Goal: Task Accomplishment & Management: Manage account settings

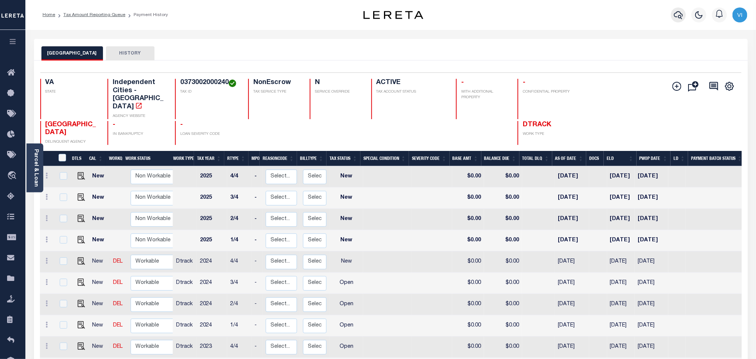
click at [675, 16] on icon "button" at bounding box center [678, 14] width 9 height 9
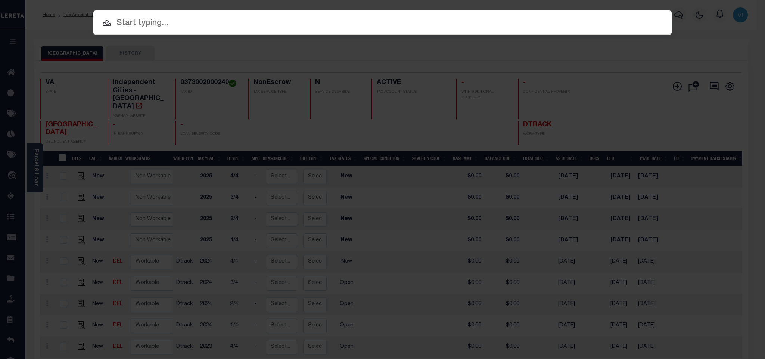
click at [582, 19] on input "text" at bounding box center [382, 23] width 578 height 13
paste input "993270722"
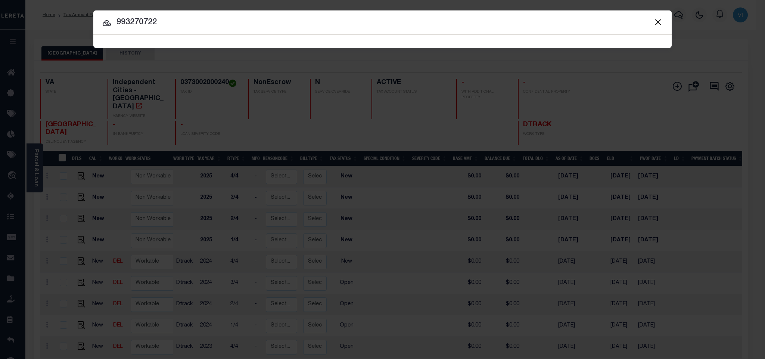
type input "993270722"
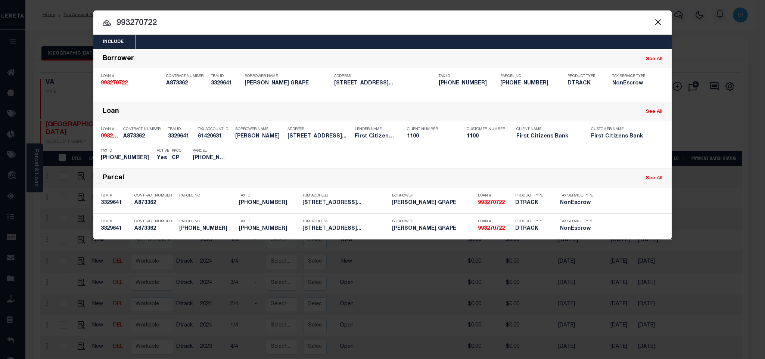
click at [221, 44] on div "Include Loans TBM Customers Borrowers Payments (Lender Non-Disb) Payments (Lend…" at bounding box center [382, 42] width 578 height 15
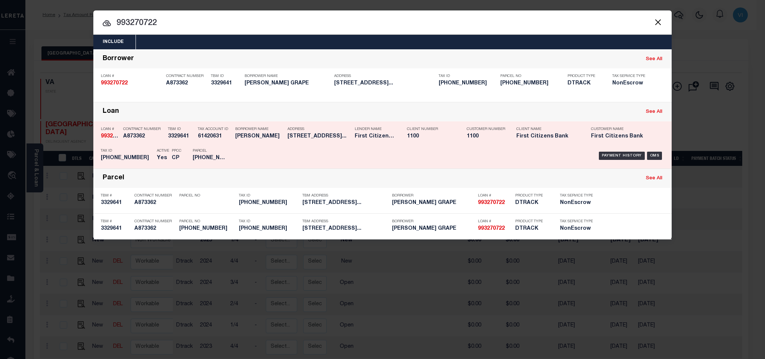
click at [209, 168] on div "Loan # 993270722 Contract Number A873362 TBM ID 3329641 Tax Account ID 61420631…" at bounding box center [382, 144] width 578 height 47
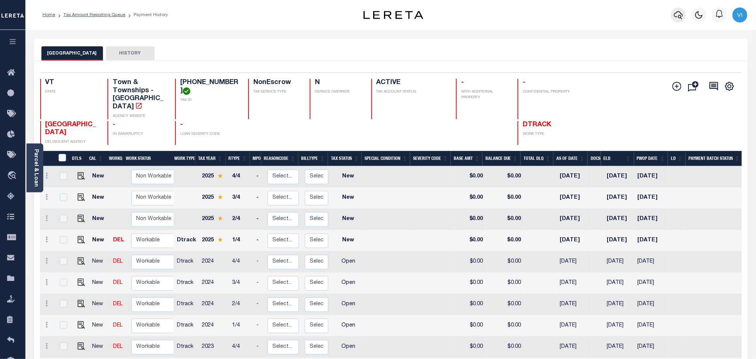
click at [677, 15] on icon "button" at bounding box center [678, 14] width 9 height 9
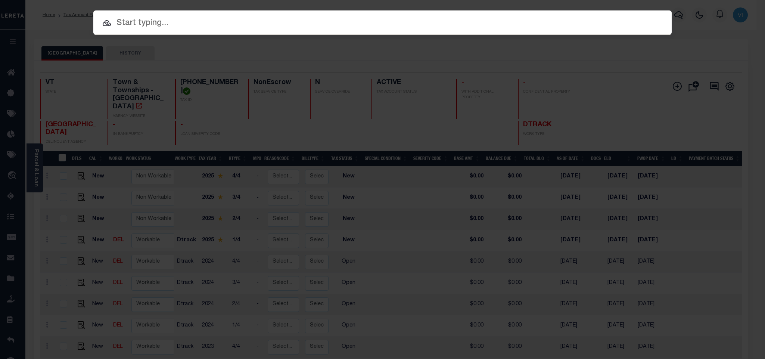
click at [626, 21] on input "text" at bounding box center [382, 23] width 578 height 13
paste input "993270713"
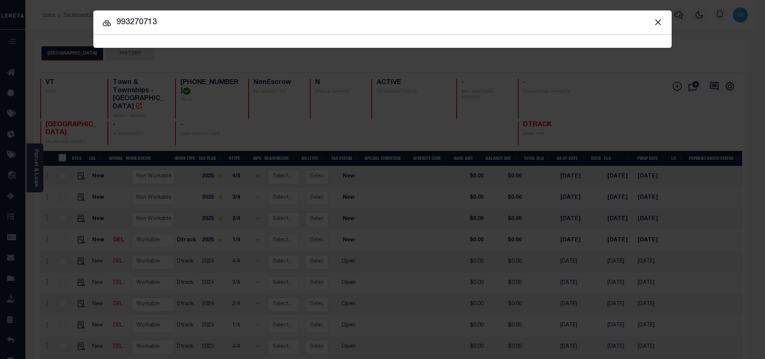
type input "993270713"
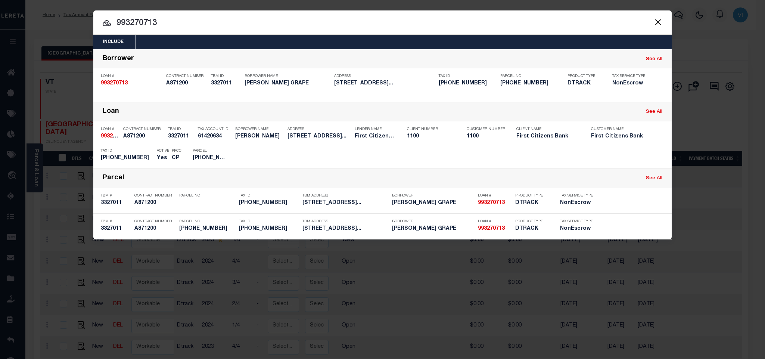
click at [310, 43] on div "Include Loans TBM Customers Borrowers Payments (Lender Non-Disb) Payments (Lend…" at bounding box center [382, 42] width 578 height 15
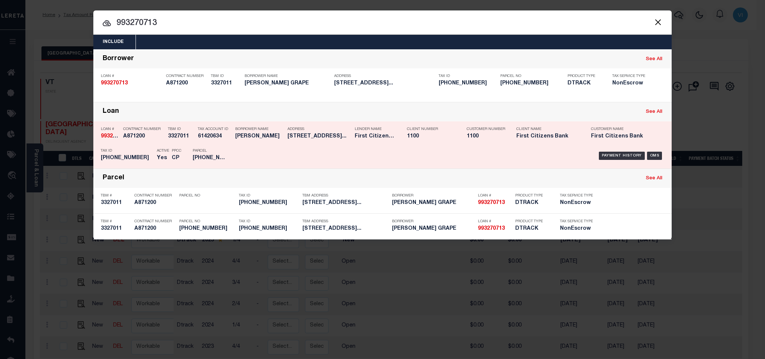
click at [271, 147] on div "Payment History OMS" at bounding box center [450, 156] width 427 height 22
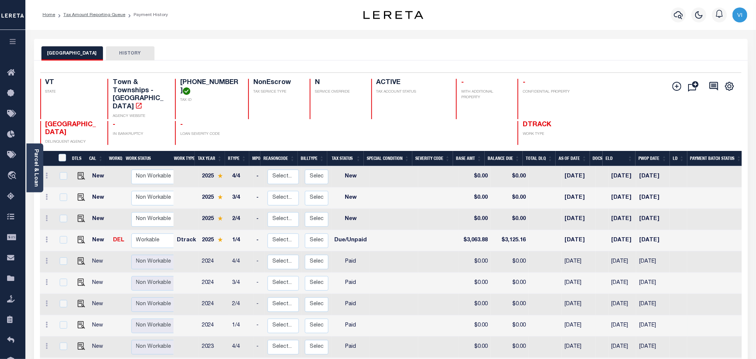
scroll to position [112, 0]
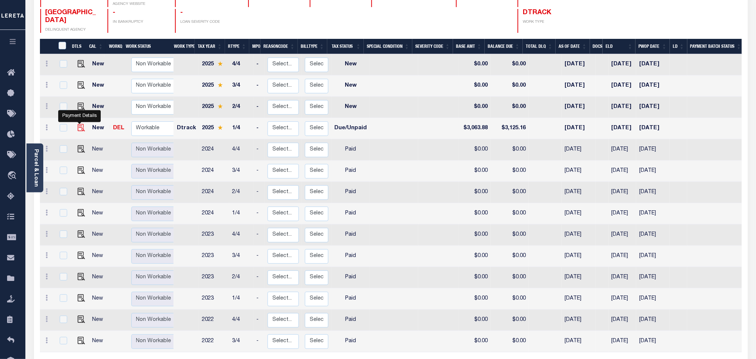
click at [80, 124] on img "" at bounding box center [81, 127] width 7 height 7
checkbox input "true"
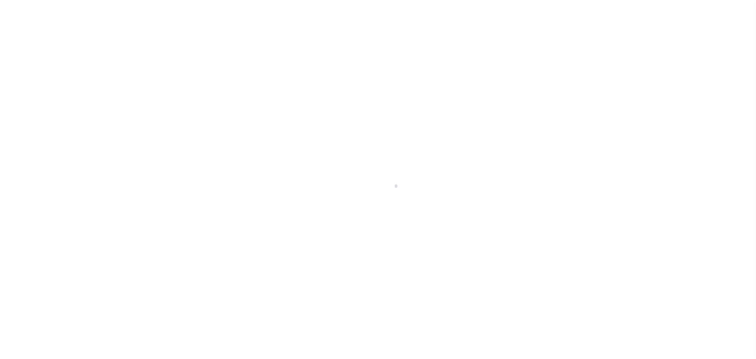
select select "DUE"
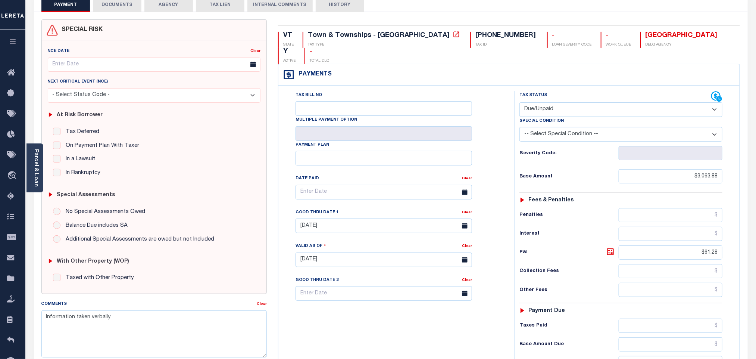
scroll to position [168, 0]
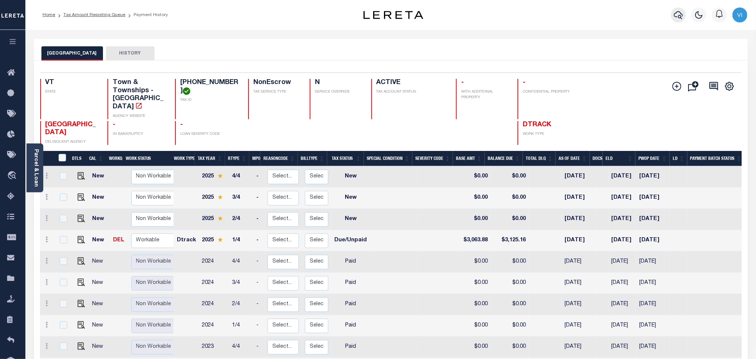
click at [680, 11] on icon "button" at bounding box center [678, 14] width 9 height 9
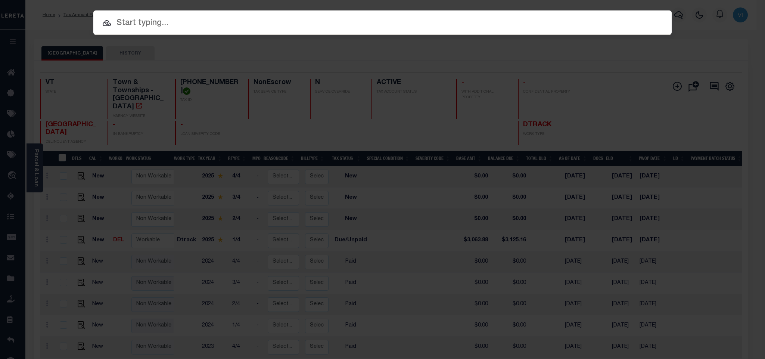
click at [619, 19] on input "text" at bounding box center [382, 23] width 578 height 13
paste input "FTF_147213_261315"
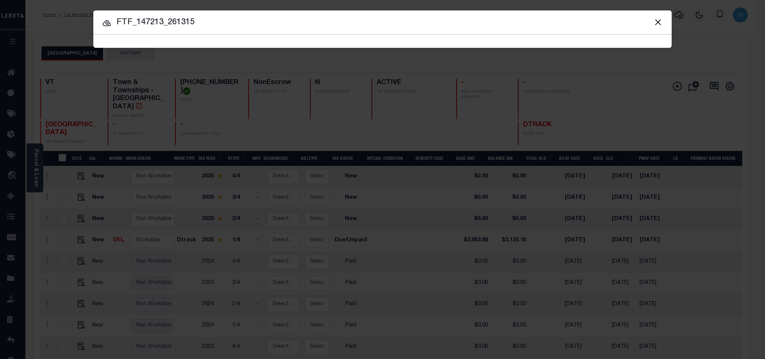
type input "FTF_147213_261315"
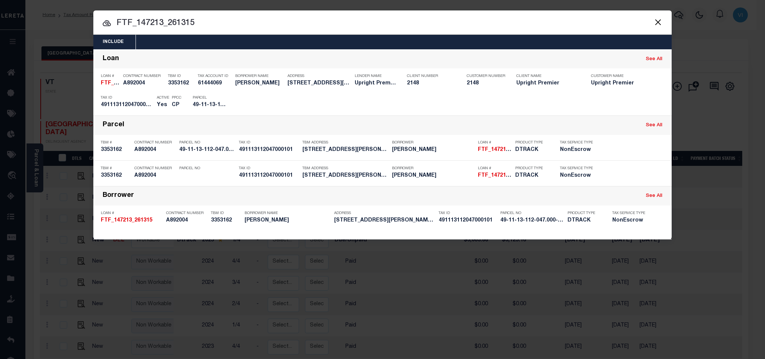
click at [275, 38] on div "Include Loans TBM Customers Borrowers Payments (Lender Non-Disb) Payments (Lend…" at bounding box center [382, 42] width 578 height 15
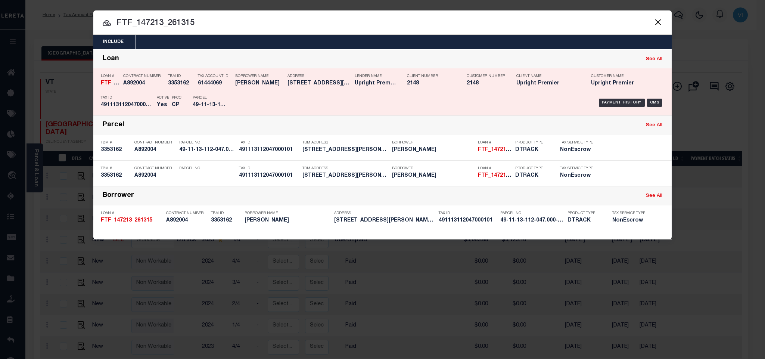
click at [315, 85] on h5 "66 E Caven Street Indianapolis ..." at bounding box center [318, 83] width 63 height 6
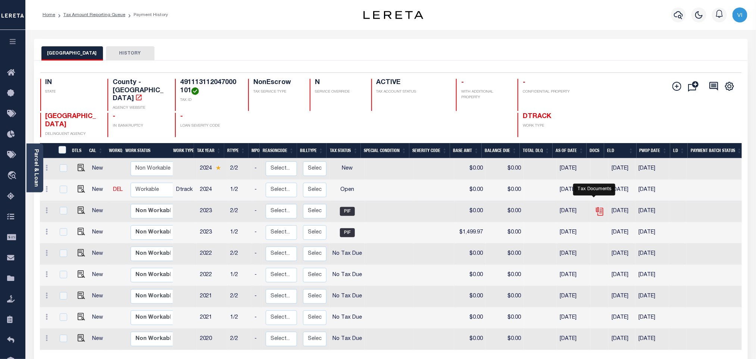
click at [595, 206] on icon "" at bounding box center [600, 211] width 10 height 10
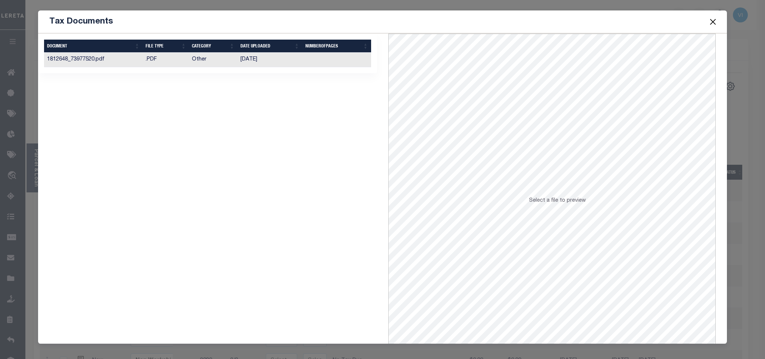
click at [250, 65] on td "[DATE]" at bounding box center [269, 60] width 65 height 15
click at [713, 23] on button "Close" at bounding box center [713, 22] width 10 height 10
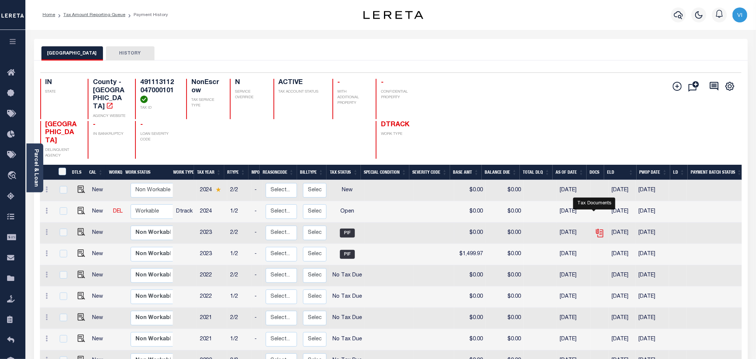
click at [598, 228] on icon "" at bounding box center [600, 233] width 10 height 10
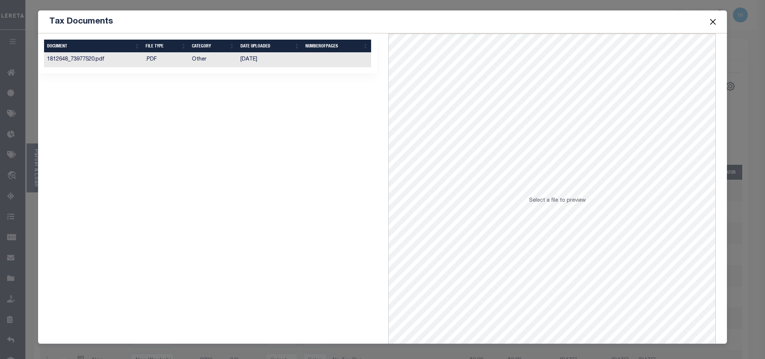
click at [97, 65] on td "1812648_73977520.pdf" at bounding box center [93, 60] width 98 height 15
click at [716, 24] on button "Close" at bounding box center [713, 22] width 10 height 10
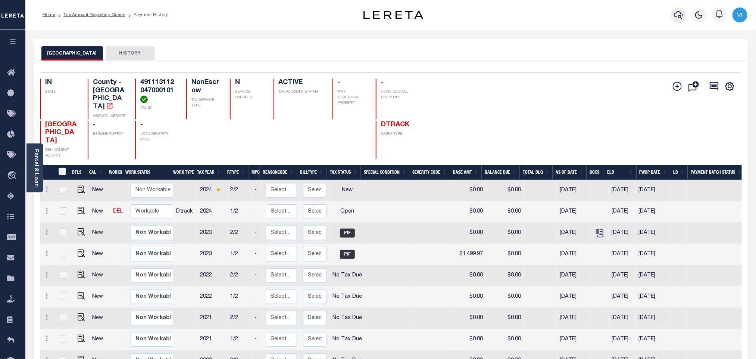
click at [679, 18] on icon "button" at bounding box center [678, 14] width 9 height 9
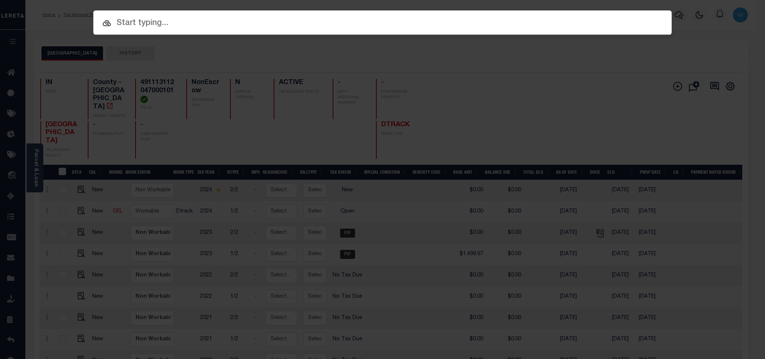
click at [559, 29] on input "text" at bounding box center [382, 23] width 578 height 13
paste input "2182526"
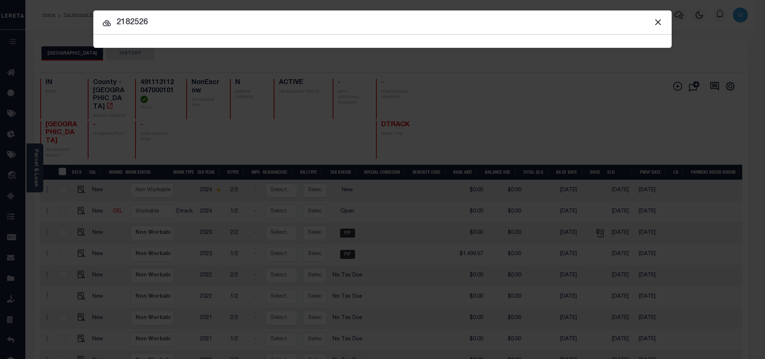
type input "2182526"
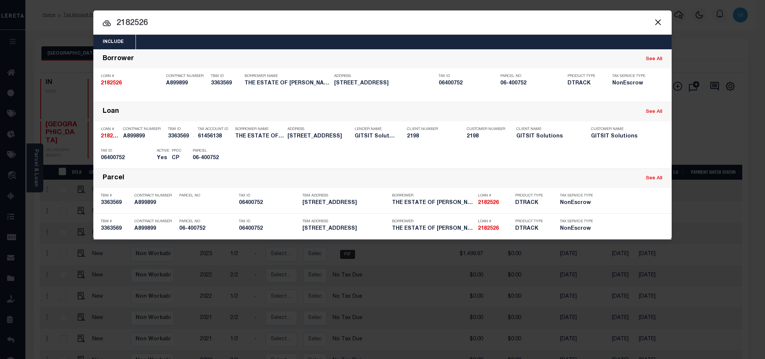
click at [265, 35] on div "Include Loans TBM Customers Borrowers Payments (Lender Non-Disb) Payments (Lend…" at bounding box center [382, 42] width 578 height 15
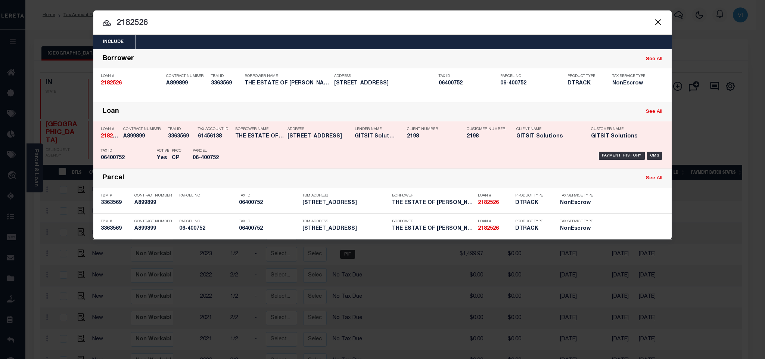
click at [188, 149] on div "Parcel 06-400752" at bounding box center [209, 156] width 45 height 22
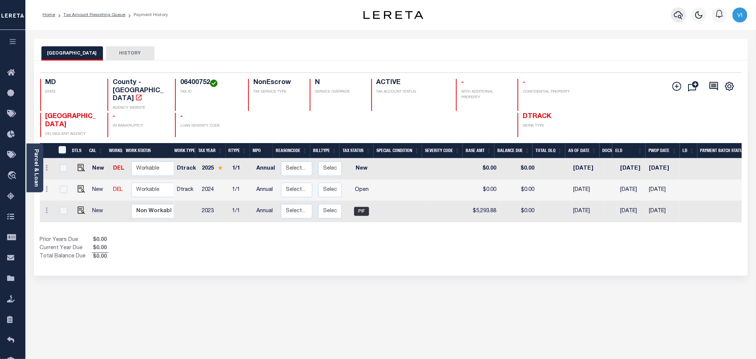
click at [680, 16] on icon "button" at bounding box center [678, 14] width 9 height 9
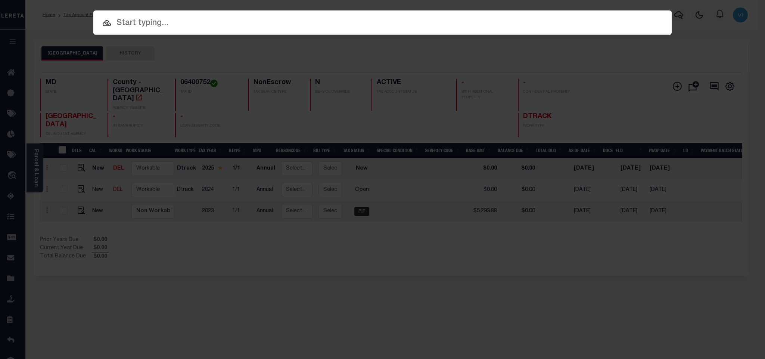
click at [583, 22] on input "text" at bounding box center [382, 23] width 578 height 13
paste input "10020402"
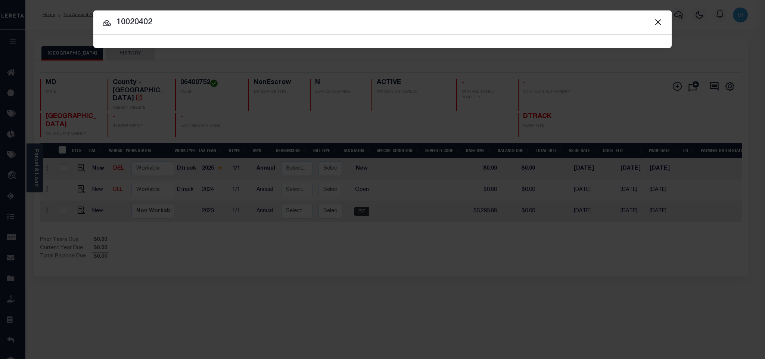
type input "10020402"
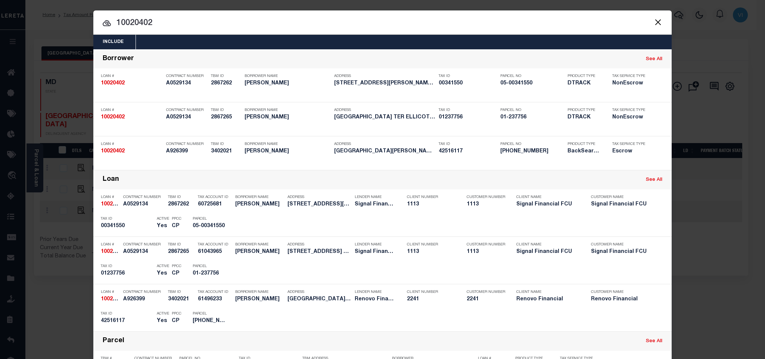
click at [320, 45] on div "Include Loans TBM Customers Borrowers Payments (Lender Non-Disb) Payments (Lend…" at bounding box center [382, 42] width 578 height 15
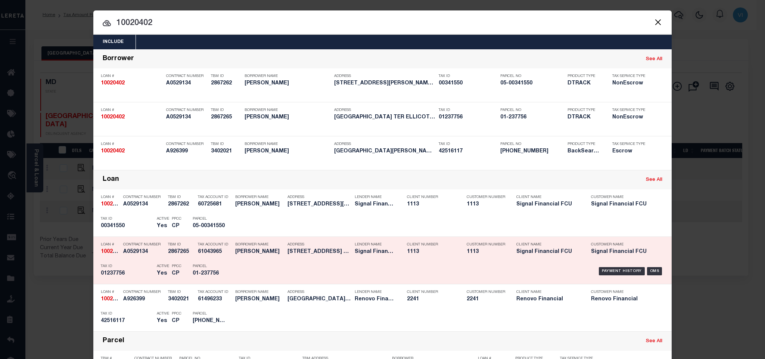
click at [266, 260] on div "Borrower Name SALOMON SATCHE" at bounding box center [259, 249] width 49 height 22
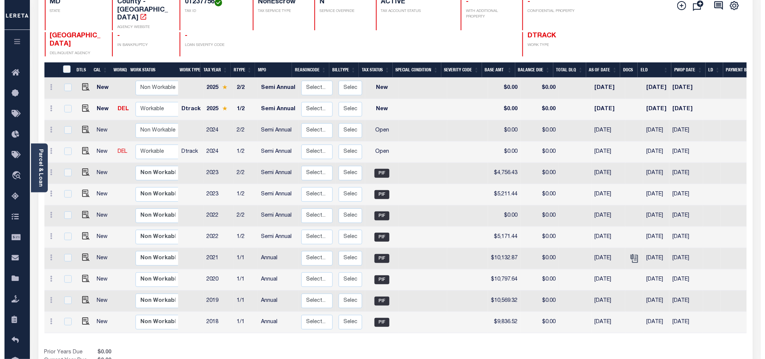
scroll to position [111, 0]
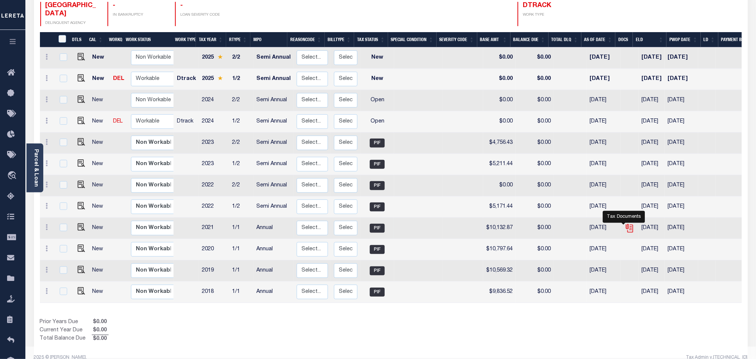
click at [625, 223] on icon "" at bounding box center [630, 228] width 10 height 10
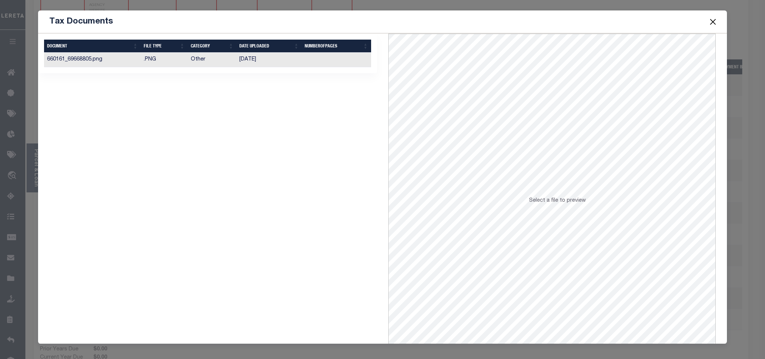
click at [282, 58] on td "[DATE]" at bounding box center [268, 60] width 65 height 15
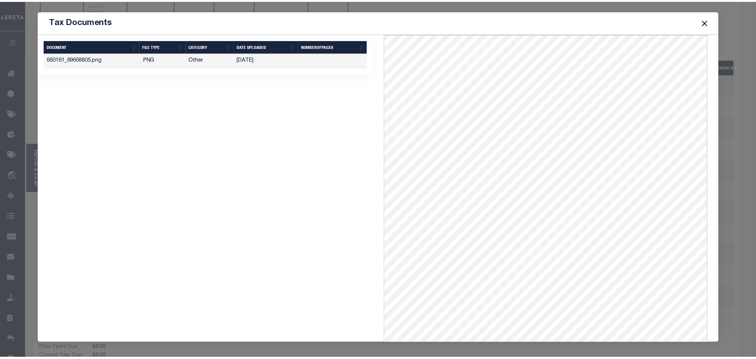
scroll to position [30, 0]
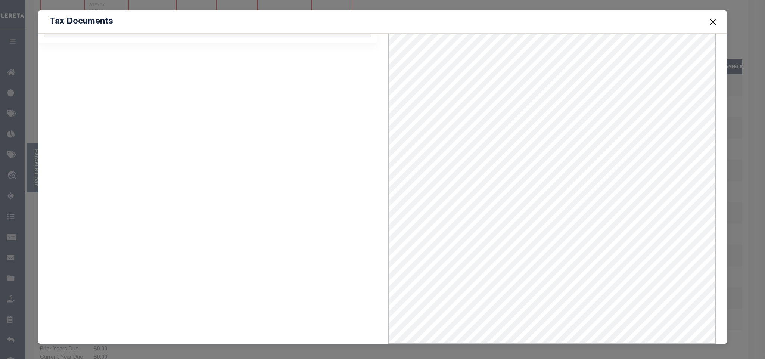
click at [710, 25] on button "Close" at bounding box center [713, 22] width 10 height 10
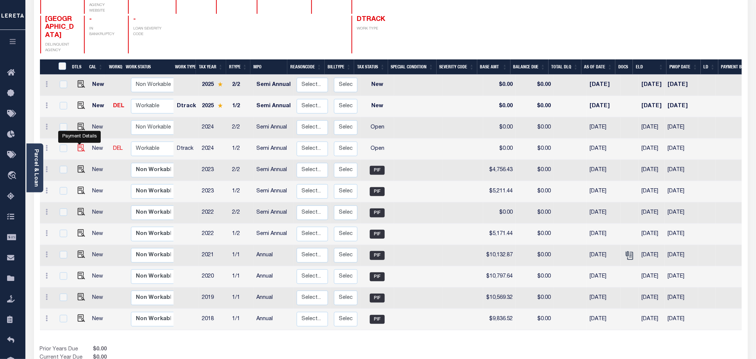
click at [81, 144] on img "" at bounding box center [81, 147] width 7 height 7
checkbox input "true"
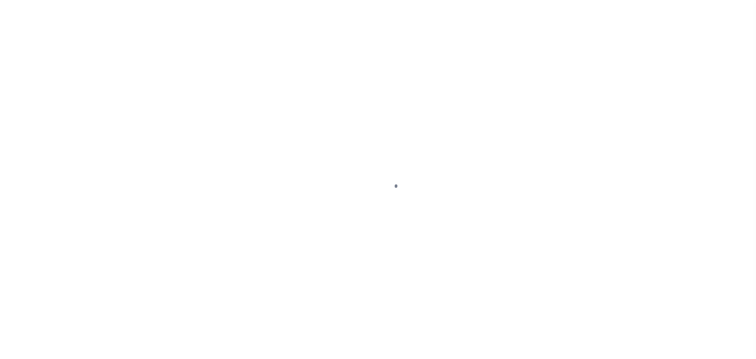
checkbox input "false"
type input "Semi Annual"
type input "[DATE]"
select select "OP2"
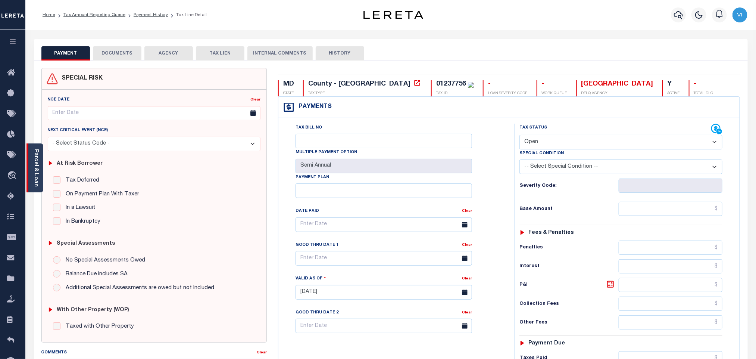
click at [37, 168] on link "Parcel & Loan" at bounding box center [35, 168] width 5 height 38
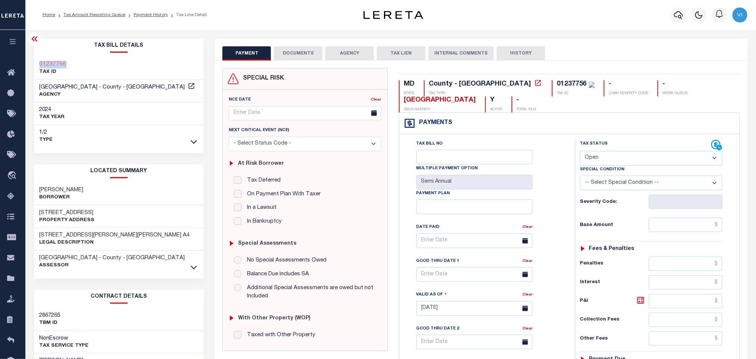
drag, startPoint x: 40, startPoint y: 60, endPoint x: 71, endPoint y: 64, distance: 30.4
click at [71, 64] on div "01237756 TAX ID" at bounding box center [119, 68] width 170 height 23
copy h3 "01237756"
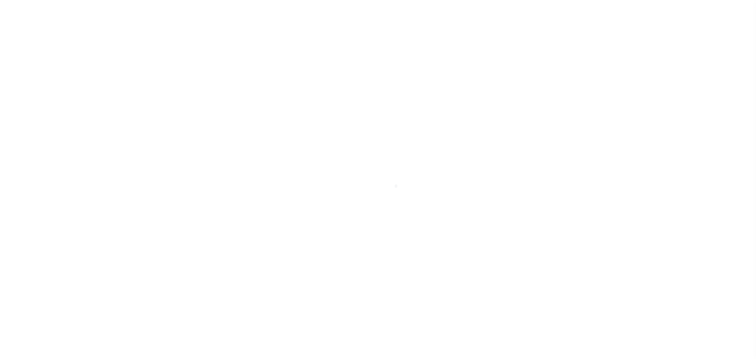
scroll to position [37, 0]
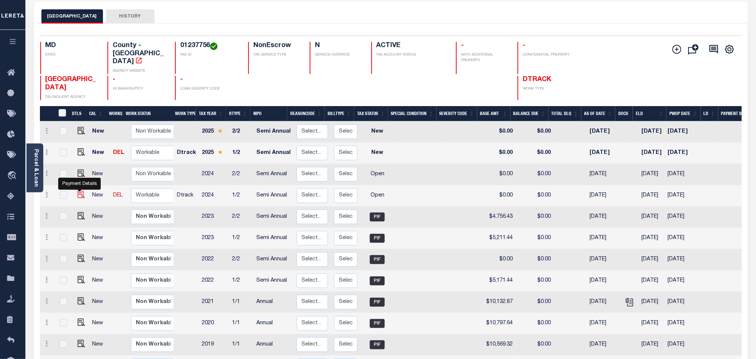
click at [81, 191] on img "" at bounding box center [81, 194] width 7 height 7
checkbox input "true"
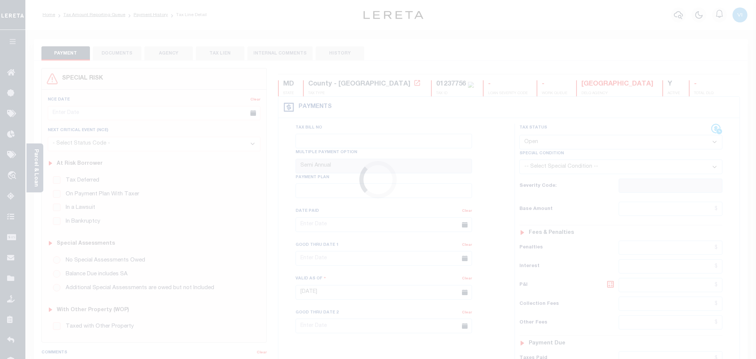
select select "OP2"
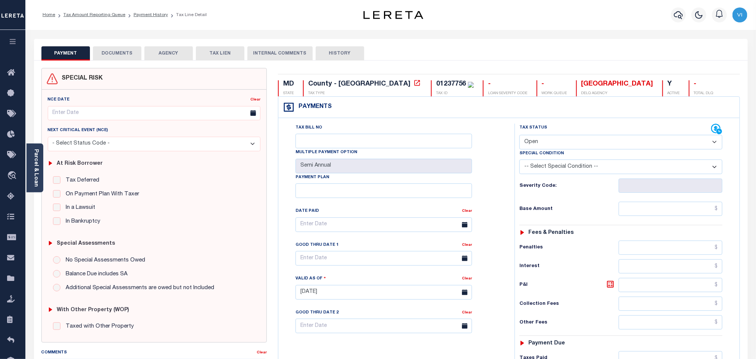
click at [116, 55] on body "Home Tax Amount Reporting Queue Payment History Tax Line Detail Profile" at bounding box center [378, 274] width 756 height 548
click at [116, 55] on button "DOCUMENTS" at bounding box center [117, 53] width 49 height 14
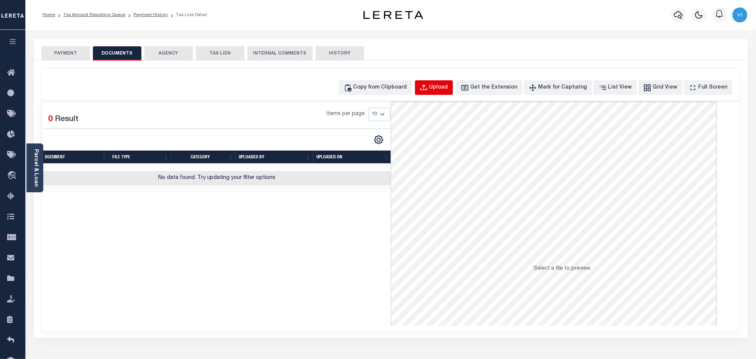
click at [428, 85] on button "Upload" at bounding box center [434, 87] width 38 height 15
select select "POP"
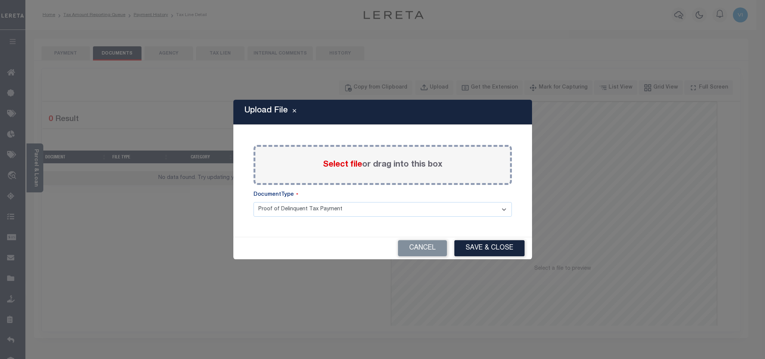
click at [334, 166] on span "Select file" at bounding box center [342, 164] width 39 height 8
click at [0, 0] on input "Select file or drag into this box" at bounding box center [0, 0] width 0 height 0
click at [273, 216] on select "Proof of Delinquent Tax Payment" at bounding box center [382, 209] width 258 height 15
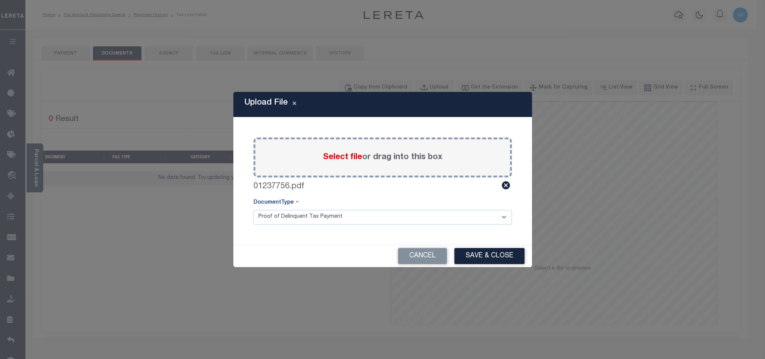
click at [253, 210] on select "Proof of Delinquent Tax Payment" at bounding box center [382, 217] width 258 height 15
click at [478, 253] on button "Save & Close" at bounding box center [489, 256] width 70 height 16
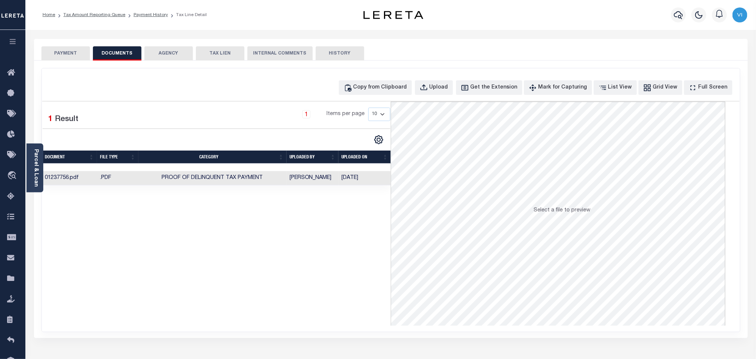
click at [83, 50] on button "PAYMENT" at bounding box center [65, 53] width 49 height 14
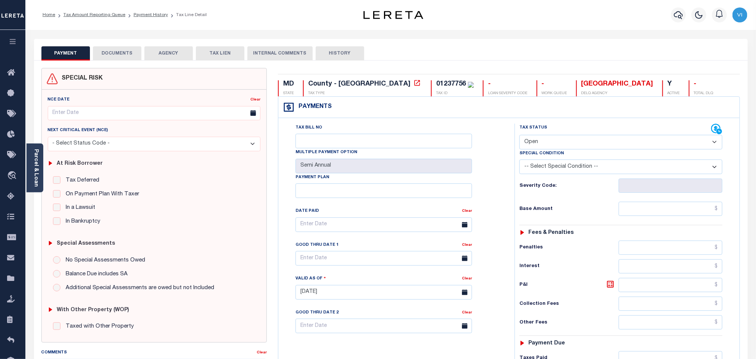
click at [533, 141] on select "- Select Status Code - Open Due/Unpaid Paid Incomplete No Tax Due Internal Refu…" at bounding box center [620, 142] width 203 height 15
select select "PYD"
click at [519, 135] on select "- Select Status Code - Open Due/Unpaid Paid Incomplete No Tax Due Internal Refu…" at bounding box center [620, 142] width 203 height 15
type input "[DATE]"
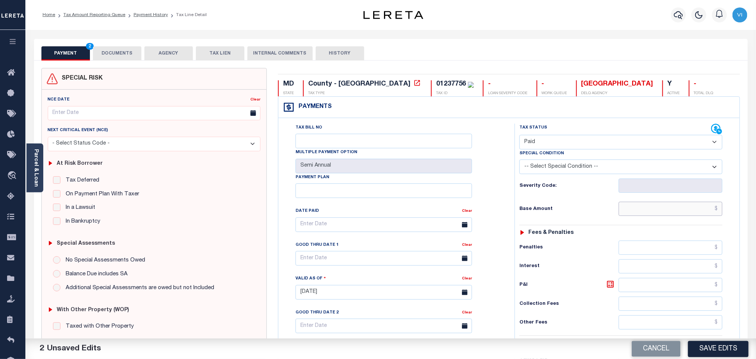
click at [644, 209] on input "text" at bounding box center [671, 209] width 104 height 14
paste input "5,642.90"
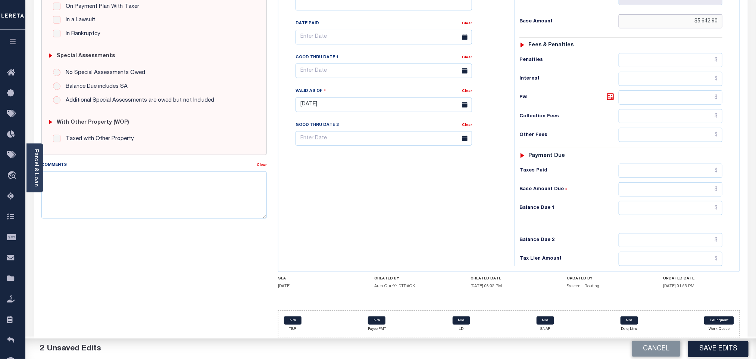
type input "$5,642.90"
click at [644, 175] on input "text" at bounding box center [671, 170] width 104 height 14
paste input "5,642.90"
type input "$5,642.90"
click at [643, 208] on input "text" at bounding box center [671, 208] width 104 height 14
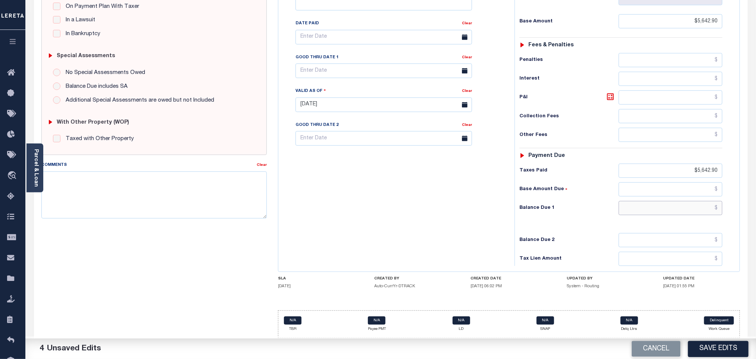
type input "$0.00"
click at [593, 230] on div "Tax Status Status - Select Status Code -" at bounding box center [624, 100] width 218 height 329
click at [719, 340] on div "Cancel Save Edits" at bounding box center [573, 348] width 365 height 21
click at [728, 349] on button "Save Edits" at bounding box center [718, 348] width 60 height 16
checkbox input "false"
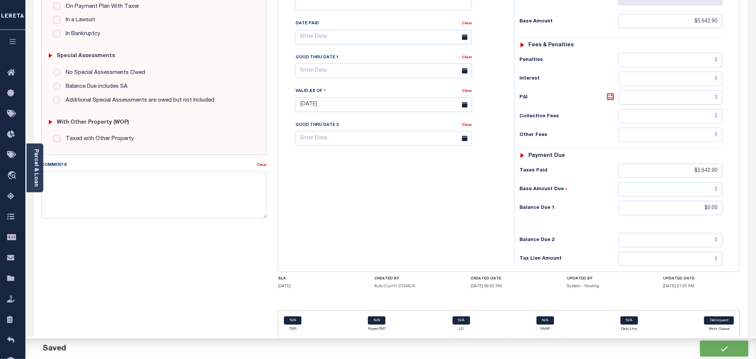
type input "$5,642.9"
type input "$0"
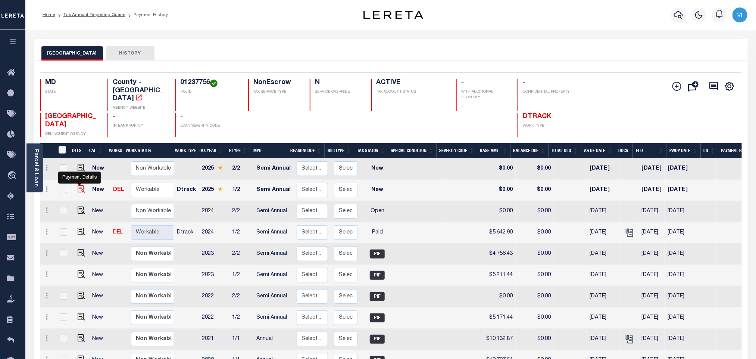
click at [82, 185] on img "" at bounding box center [81, 188] width 7 height 7
checkbox input "true"
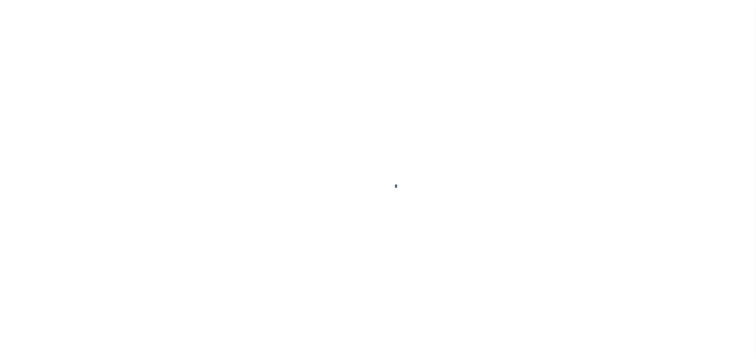
checkbox input "false"
type input "Semi Annual"
type input "[DATE]"
select select "NW2"
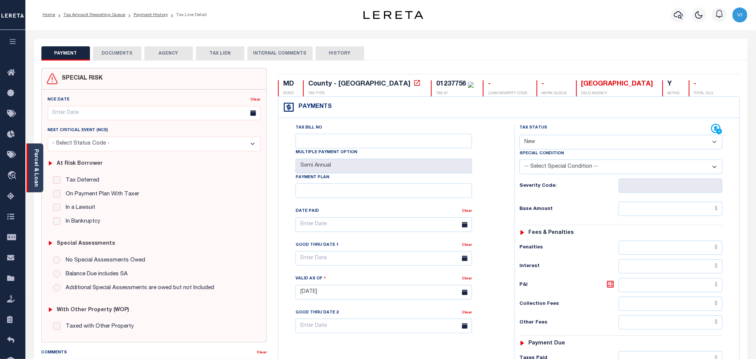
click at [35, 170] on link "Parcel & Loan" at bounding box center [35, 168] width 5 height 38
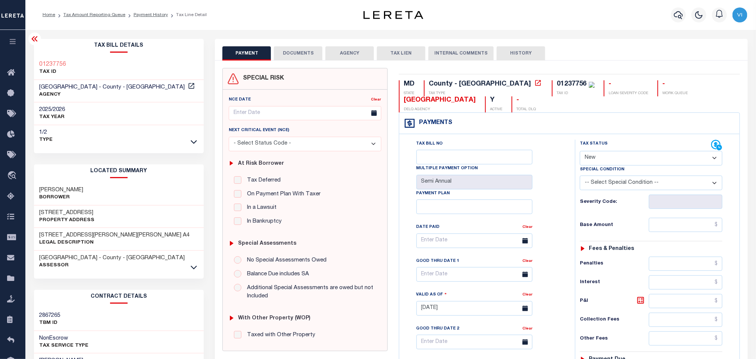
click at [557, 87] on div "01237756" at bounding box center [572, 84] width 30 height 7
copy div "01237756"
click at [285, 50] on button "DOCUMENTS" at bounding box center [298, 53] width 49 height 14
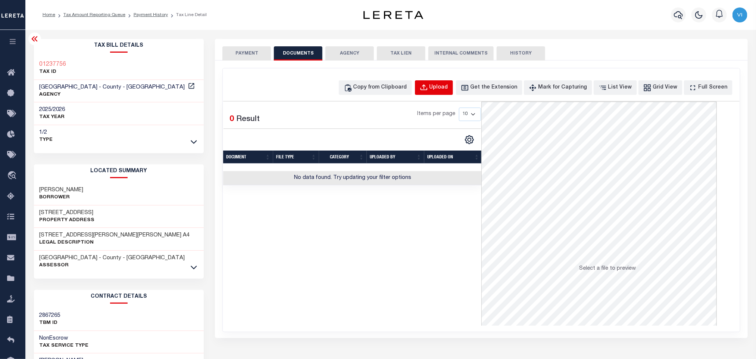
click at [447, 88] on div "Upload" at bounding box center [439, 88] width 19 height 8
select select "POP"
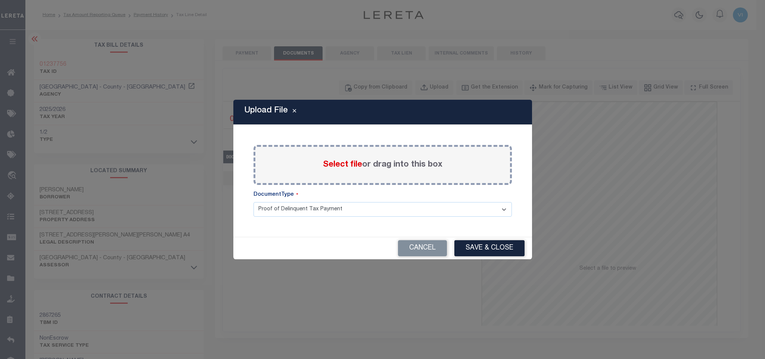
click at [352, 162] on span "Select file" at bounding box center [342, 164] width 39 height 8
click at [0, 0] on input "Select file or drag into this box" at bounding box center [0, 0] width 0 height 0
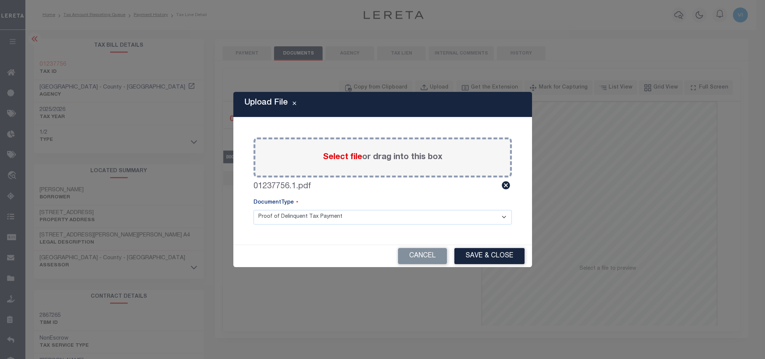
drag, startPoint x: 288, startPoint y: 220, endPoint x: 289, endPoint y: 224, distance: 4.3
click at [289, 220] on select "Proof of Delinquent Tax Payment" at bounding box center [382, 217] width 258 height 15
click at [253, 210] on select "Proof of Delinquent Tax Payment" at bounding box center [382, 217] width 258 height 15
click at [479, 259] on button "Save & Close" at bounding box center [489, 256] width 70 height 16
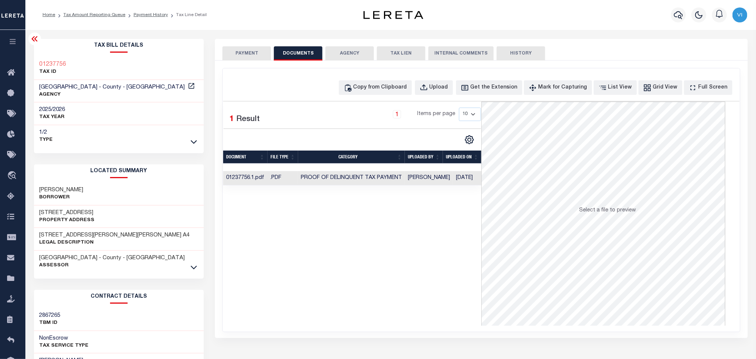
click at [255, 59] on button "PAYMENT" at bounding box center [246, 53] width 49 height 14
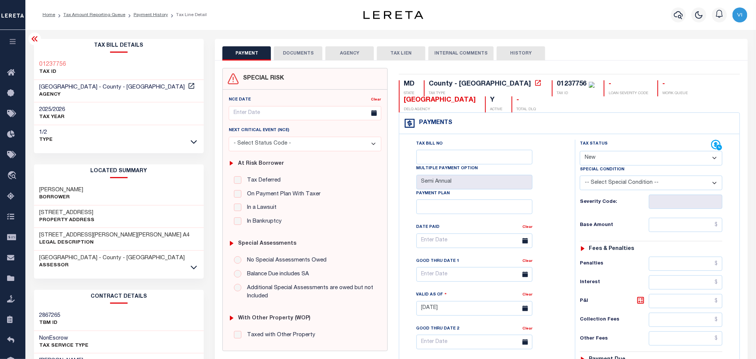
click at [603, 155] on select "- Select Status Code - Open Due/Unpaid Paid Incomplete No Tax Due Internal Refu…" at bounding box center [651, 158] width 143 height 15
select select "PYD"
click at [580, 152] on select "- Select Status Code - Open Due/Unpaid Paid Incomplete No Tax Due Internal Refu…" at bounding box center [651, 158] width 143 height 15
type input "[DATE]"
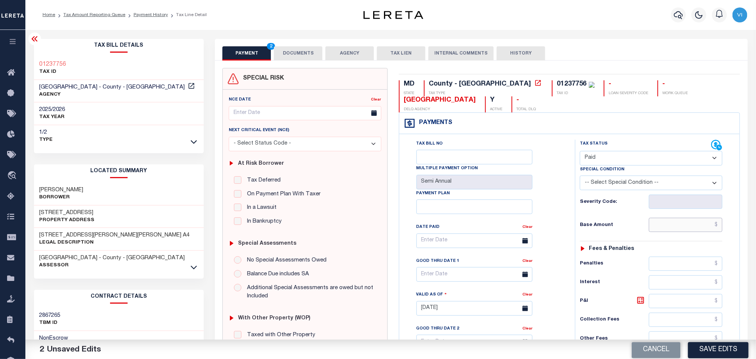
click at [666, 223] on input "text" at bounding box center [686, 225] width 74 height 14
paste input "5,926.33"
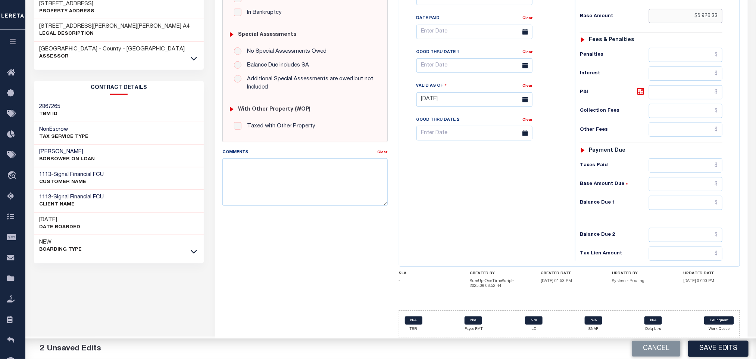
type input "$5,926.33"
click at [668, 165] on input "text" at bounding box center [686, 165] width 74 height 14
paste input "5,926.33"
type input "$5,926.33"
click at [678, 199] on input "text" at bounding box center [686, 203] width 74 height 14
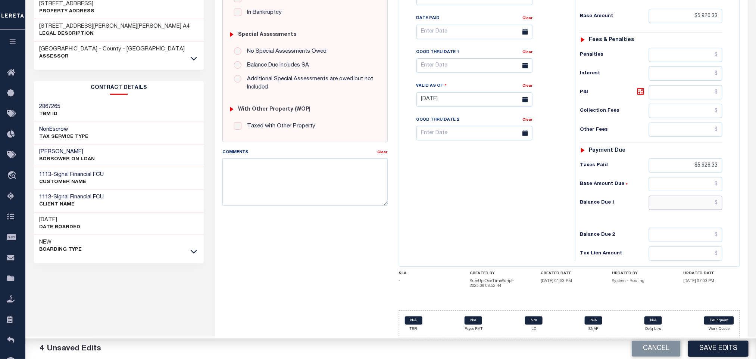
type input "$0.00"
click at [561, 229] on div "Tax Bill No Multiple Payment Option Semi Annual Payment Plan Clear" at bounding box center [485, 95] width 168 height 329
click at [702, 349] on button "Save Edits" at bounding box center [718, 348] width 60 height 16
checkbox input "false"
type input "$5,926.33"
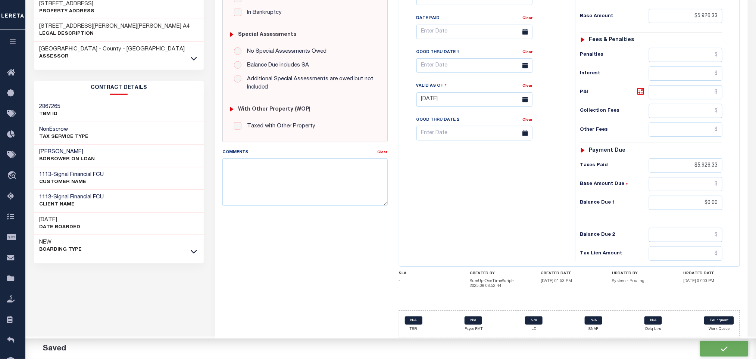
type input "$5,926.33"
type input "$0"
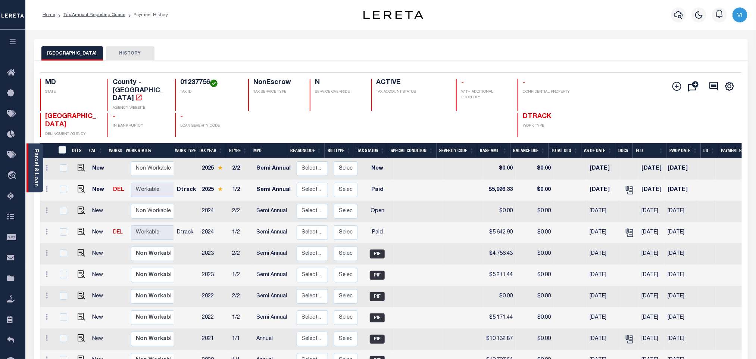
click at [43, 173] on div "Parcel & Loan" at bounding box center [34, 167] width 17 height 49
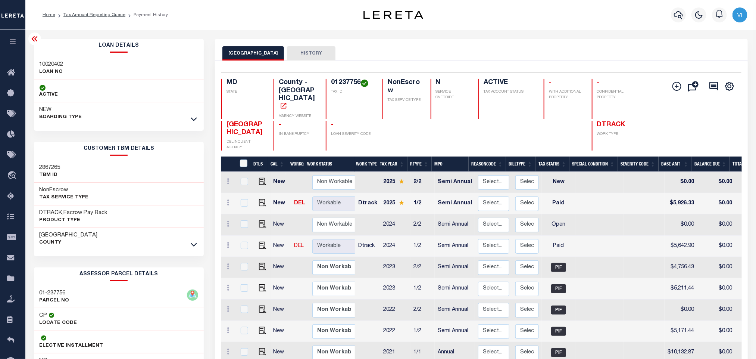
click at [47, 65] on h3 "10020402" at bounding box center [52, 64] width 24 height 7
copy h3 "10020402"
click at [344, 83] on h4 "01237756" at bounding box center [352, 83] width 43 height 8
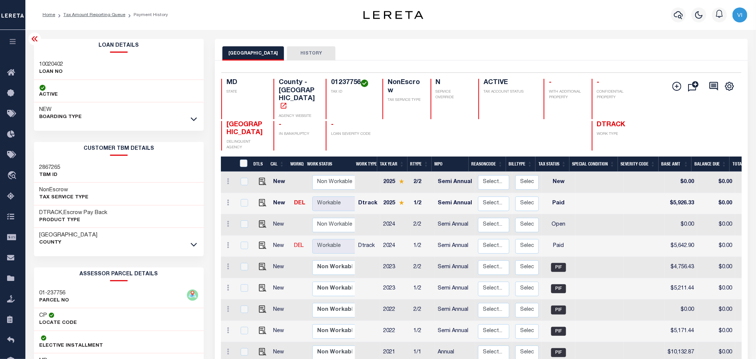
copy h4 "01237756"
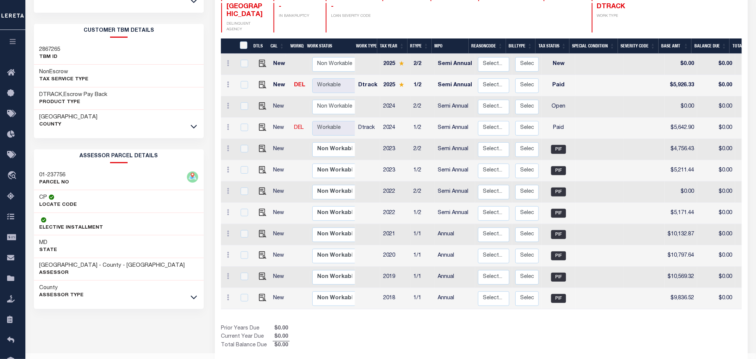
scroll to position [119, 0]
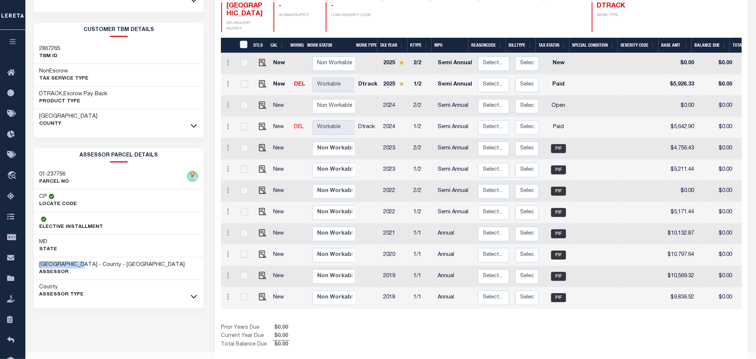
drag, startPoint x: 88, startPoint y: 268, endPoint x: 39, endPoint y: 269, distance: 49.3
click at [40, 268] on h3 "[GEOGRAPHIC_DATA] - County - [GEOGRAPHIC_DATA]" at bounding box center [113, 264] width 146 height 7
copy h3 "[GEOGRAPHIC_DATA]"
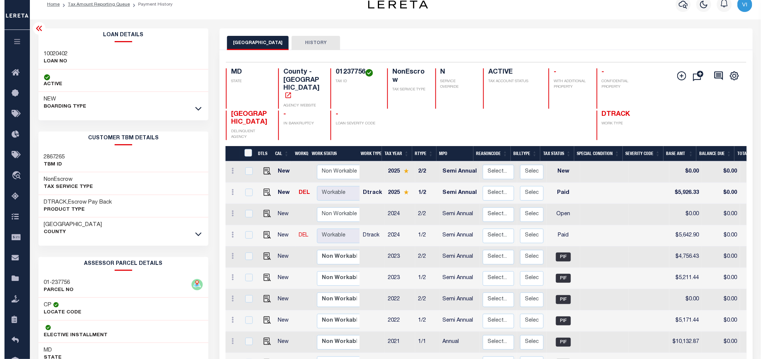
scroll to position [0, 0]
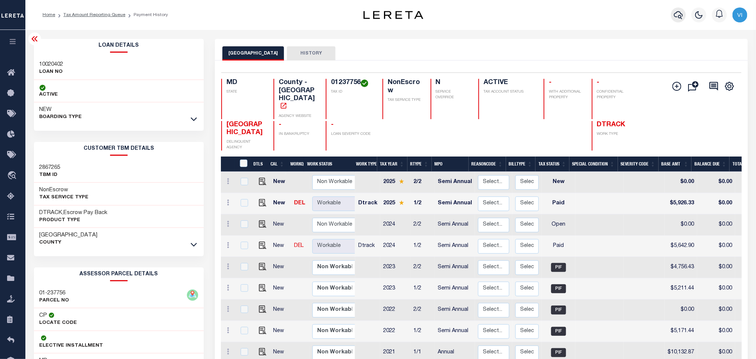
click at [677, 14] on icon "button" at bounding box center [678, 14] width 9 height 9
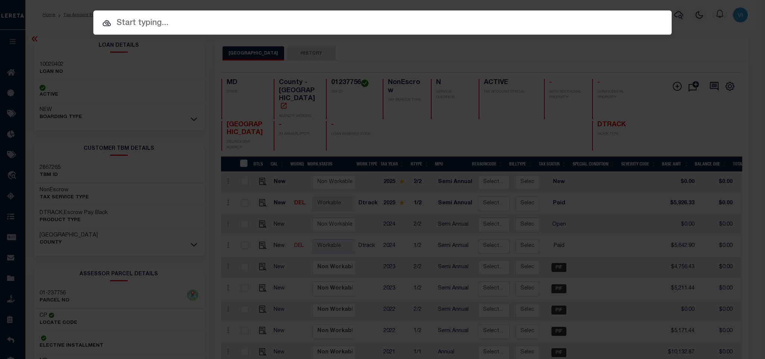
click at [582, 22] on input "text" at bounding box center [382, 23] width 578 height 13
paste input "10022721"
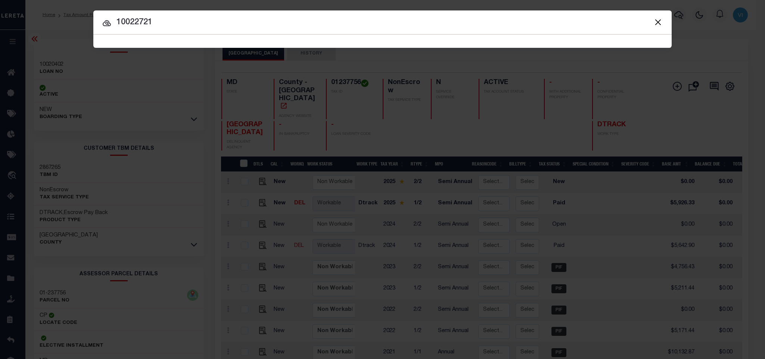
type input "10022721"
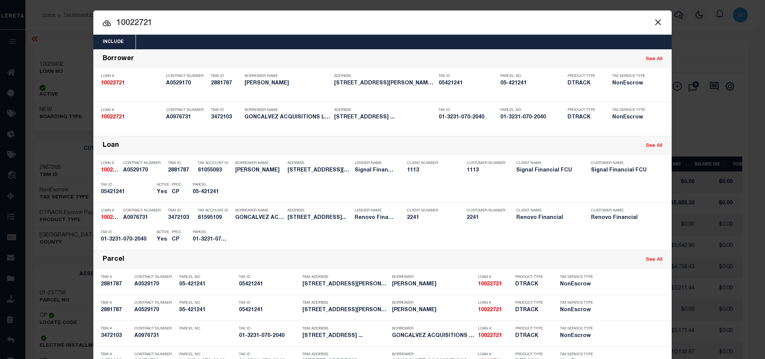
click at [243, 40] on div "Include Loans TBM Customers Borrowers Payments (Lender Non-Disb) Payments (Lend…" at bounding box center [382, 42] width 578 height 15
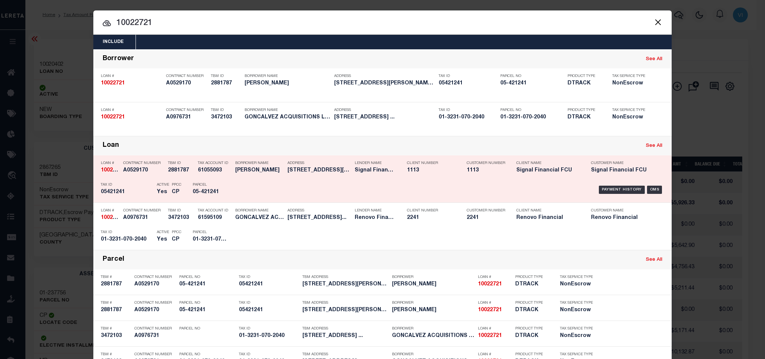
click at [187, 188] on div "Parcel 05-421241" at bounding box center [209, 190] width 45 height 22
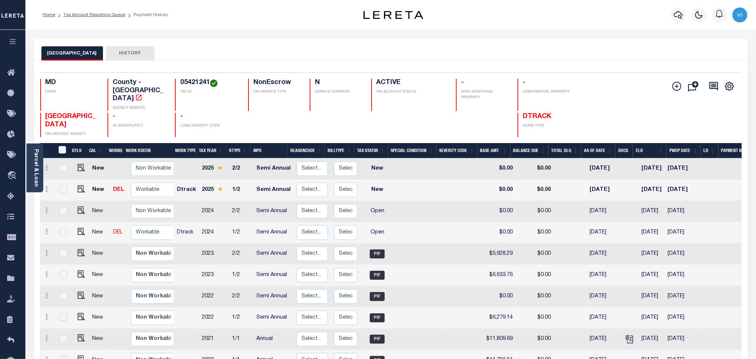
click at [181, 81] on h4 "05421241" at bounding box center [209, 83] width 59 height 8
copy h4 "05421241"
click at [79, 228] on img "" at bounding box center [81, 231] width 7 height 7
checkbox input "true"
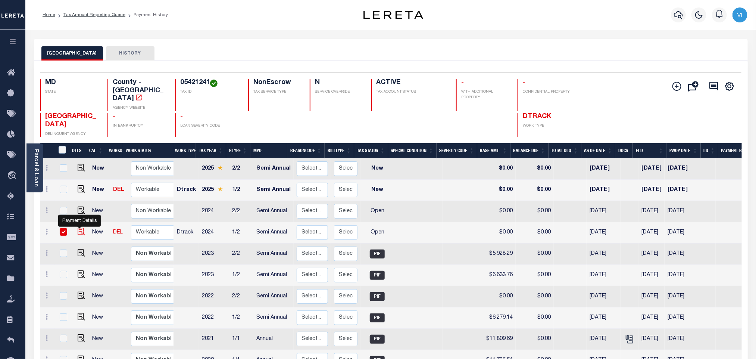
checkbox input "true"
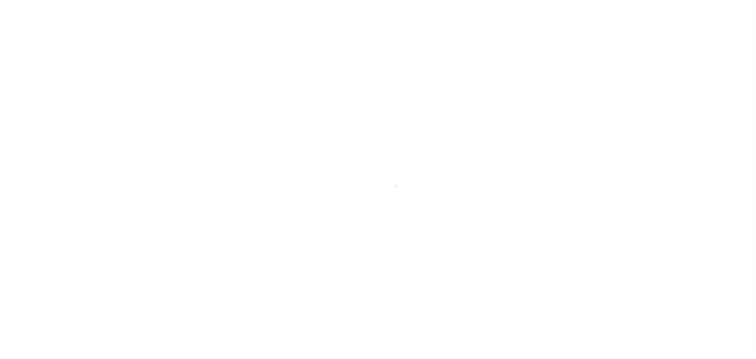
select select "OP2"
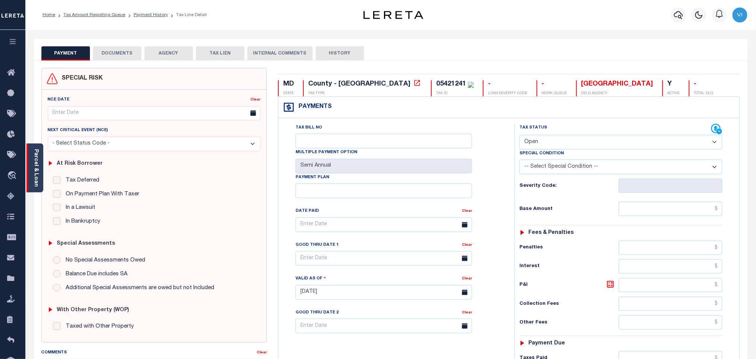
click at [39, 180] on div "Parcel & Loan" at bounding box center [34, 167] width 17 height 49
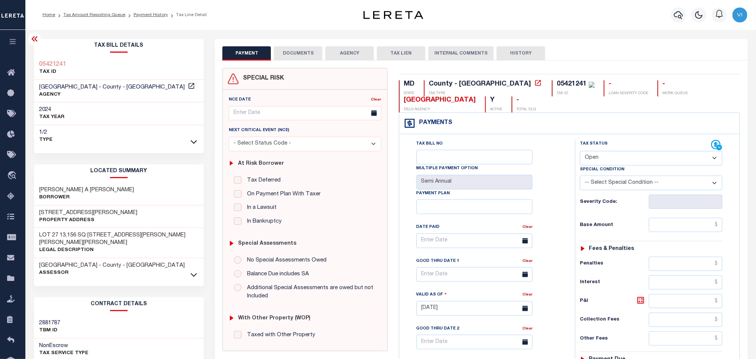
click at [557, 85] on div "05421241" at bounding box center [572, 84] width 30 height 7
copy div "05421241"
click at [287, 60] on div "SPECIAL RISK NCE Date Clear" at bounding box center [481, 306] width 532 height 493
click at [283, 59] on button "DOCUMENTS" at bounding box center [298, 53] width 49 height 14
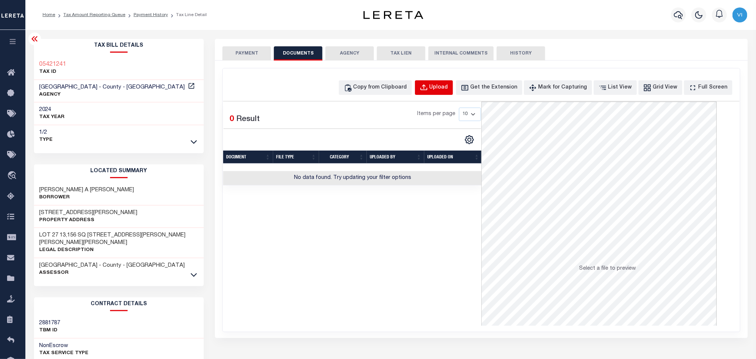
click at [448, 89] on div "Upload" at bounding box center [439, 88] width 19 height 8
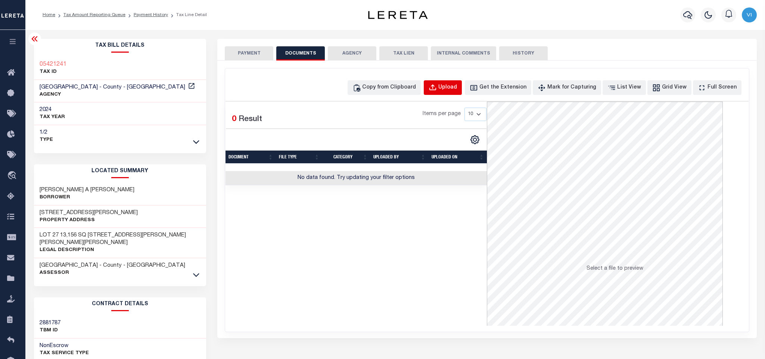
select select "POP"
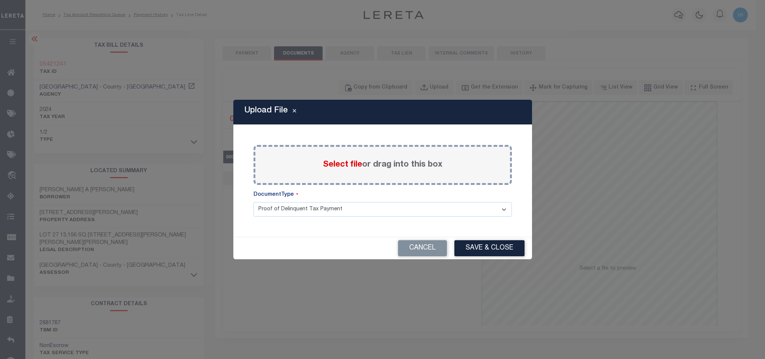
click at [337, 165] on span "Select file" at bounding box center [342, 164] width 39 height 8
click at [0, 0] on input "Select file or drag into this box" at bounding box center [0, 0] width 0 height 0
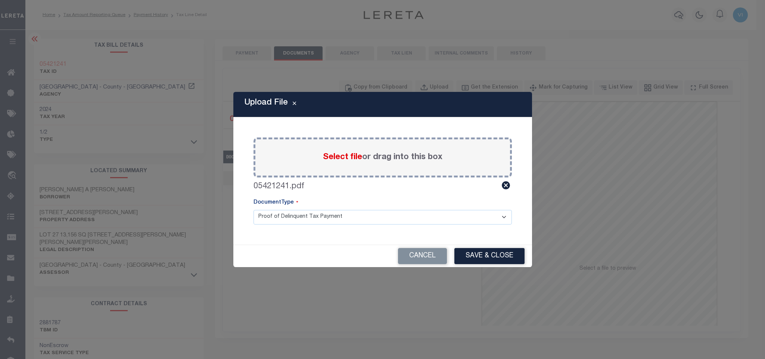
drag, startPoint x: 276, startPoint y: 216, endPoint x: 276, endPoint y: 224, distance: 7.5
click at [276, 216] on select "Proof of Delinquent Tax Payment" at bounding box center [382, 217] width 258 height 15
click at [253, 210] on select "Proof of Delinquent Tax Payment" at bounding box center [382, 217] width 258 height 15
click at [509, 254] on button "Save & Close" at bounding box center [489, 256] width 70 height 16
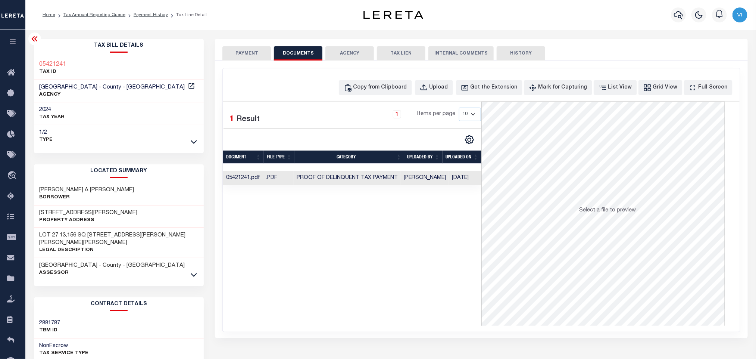
click at [262, 56] on button "PAYMENT" at bounding box center [246, 53] width 49 height 14
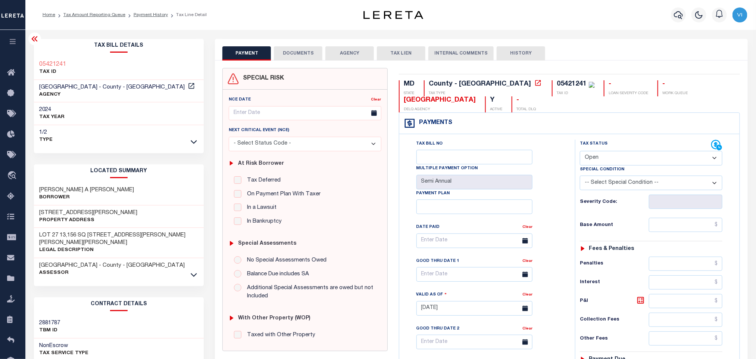
click at [596, 152] on div "Tax Status Status Open Paid" at bounding box center [651, 153] width 143 height 26
drag, startPoint x: 598, startPoint y: 160, endPoint x: 598, endPoint y: 165, distance: 4.9
click at [598, 160] on select "- Select Status Code - Open Due/Unpaid Paid Incomplete No Tax Due Internal Refu…" at bounding box center [651, 158] width 143 height 15
select select "PYD"
click at [580, 152] on select "- Select Status Code - Open Due/Unpaid Paid Incomplete No Tax Due Internal Refu…" at bounding box center [651, 158] width 143 height 15
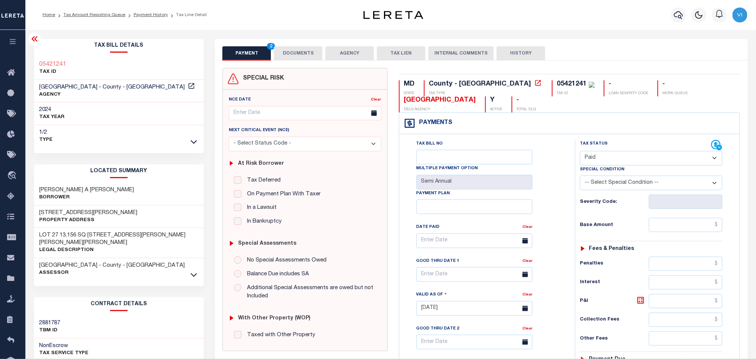
type input "[DATE]"
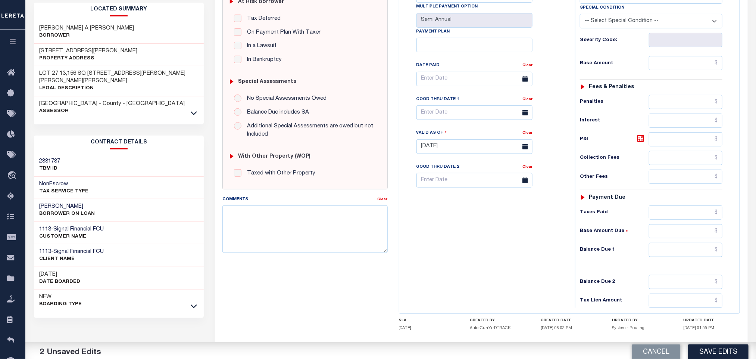
scroll to position [210, 0]
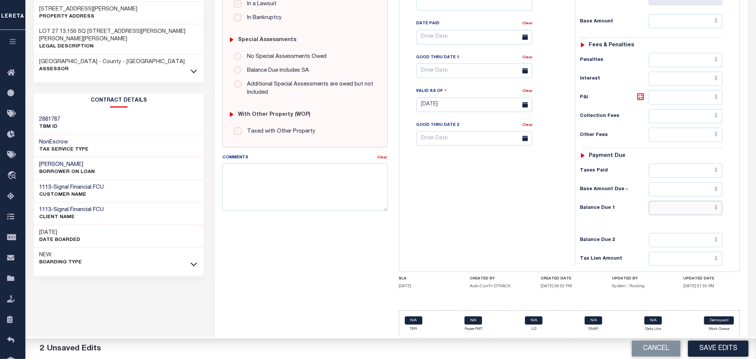
drag, startPoint x: 668, startPoint y: 207, endPoint x: 669, endPoint y: 214, distance: 7.1
click at [668, 207] on input "text" at bounding box center [686, 208] width 74 height 14
type input "$0.00"
click at [722, 345] on button "Save Edits" at bounding box center [718, 348] width 60 height 16
checkbox input "false"
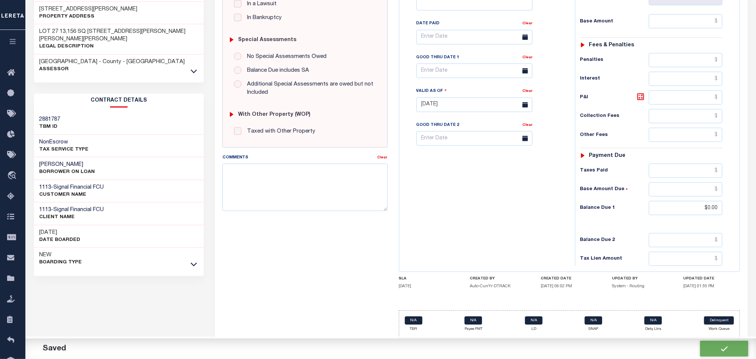
type input "$0"
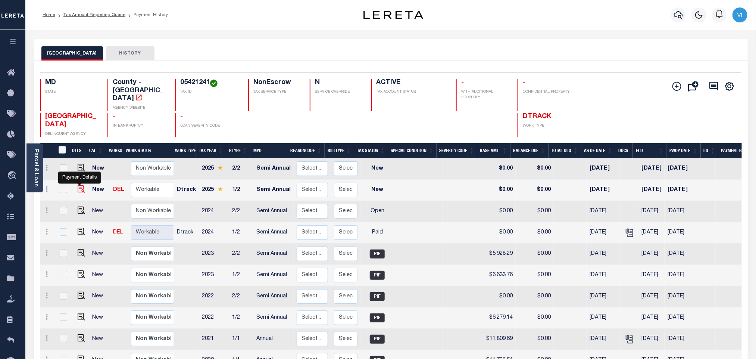
click at [80, 185] on img "" at bounding box center [81, 188] width 7 height 7
checkbox input "true"
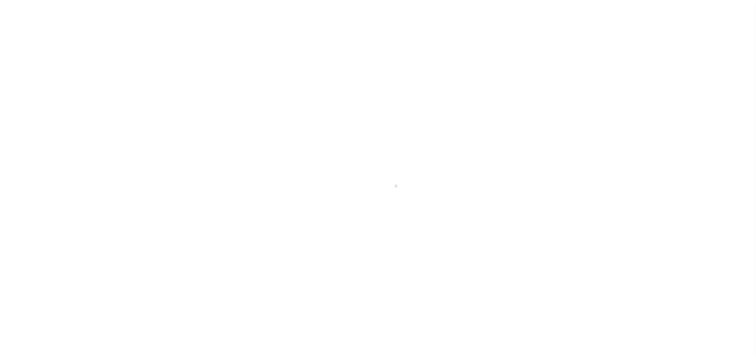
select select "NW2"
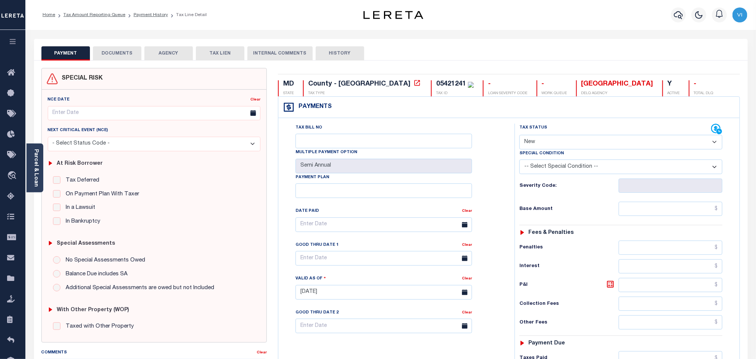
click at [118, 60] on div "SPECIAL RISK NCE Date Clear" at bounding box center [391, 298] width 714 height 477
click at [120, 58] on button "DOCUMENTS" at bounding box center [117, 53] width 49 height 14
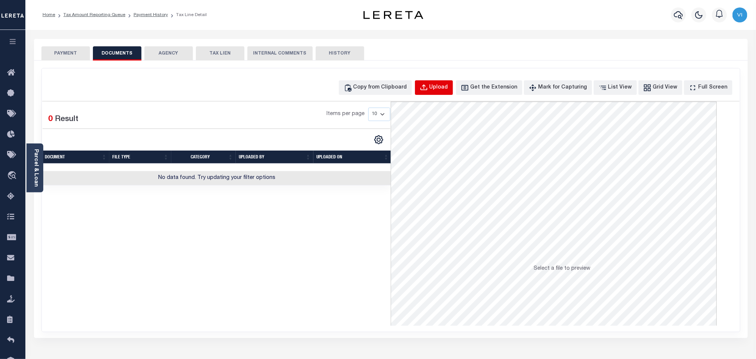
click at [445, 91] on div "Upload" at bounding box center [439, 88] width 19 height 8
select select "POP"
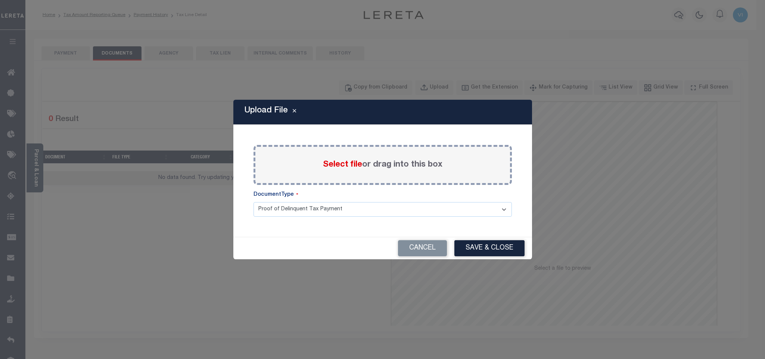
click at [335, 167] on span "Select file" at bounding box center [342, 164] width 39 height 8
click at [0, 0] on input "Select file or drag into this box" at bounding box center [0, 0] width 0 height 0
click at [268, 216] on select "Proof of Delinquent Tax Payment" at bounding box center [382, 209] width 258 height 15
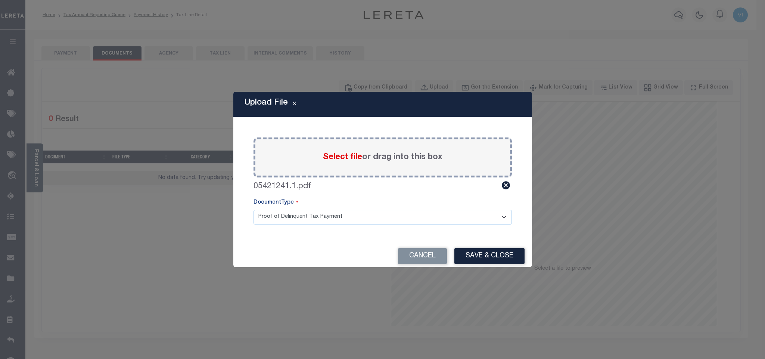
click at [253, 210] on select "Proof of Delinquent Tax Payment" at bounding box center [382, 217] width 258 height 15
click at [479, 261] on button "Save & Close" at bounding box center [489, 256] width 70 height 16
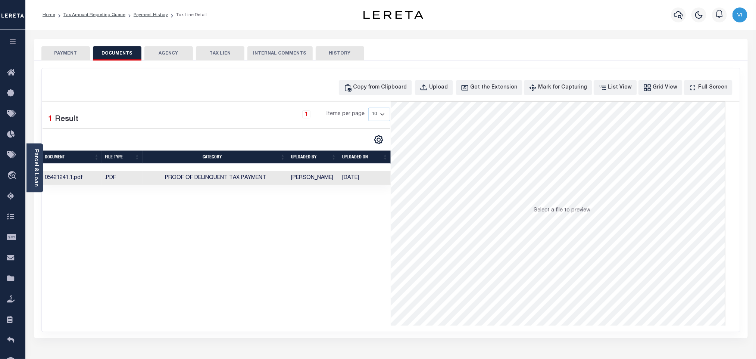
click at [68, 54] on button "PAYMENT" at bounding box center [65, 53] width 49 height 14
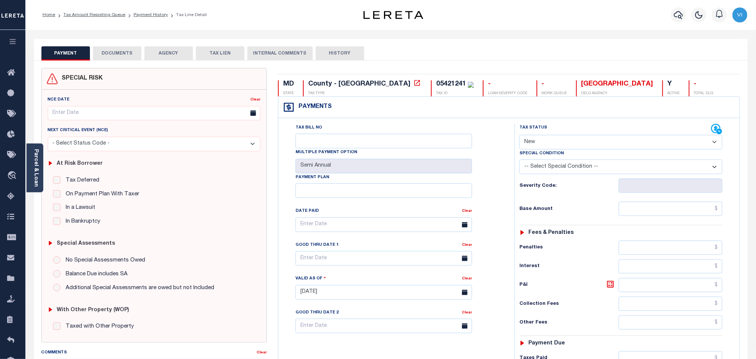
click at [547, 139] on select "- Select Status Code - Open Due/Unpaid Paid Incomplete No Tax Due Internal Refu…" at bounding box center [620, 142] width 203 height 15
select select "PYD"
click at [519, 135] on select "- Select Status Code - Open Due/Unpaid Paid Incomplete No Tax Due Internal Refu…" at bounding box center [620, 142] width 203 height 15
type input "[DATE]"
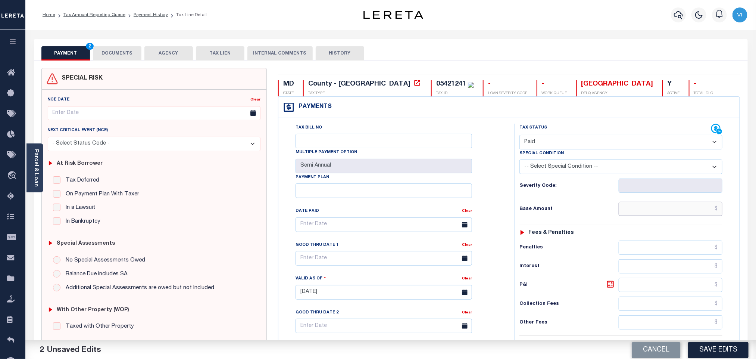
click at [640, 211] on input "text" at bounding box center [671, 209] width 104 height 14
paste input "7,461.08"
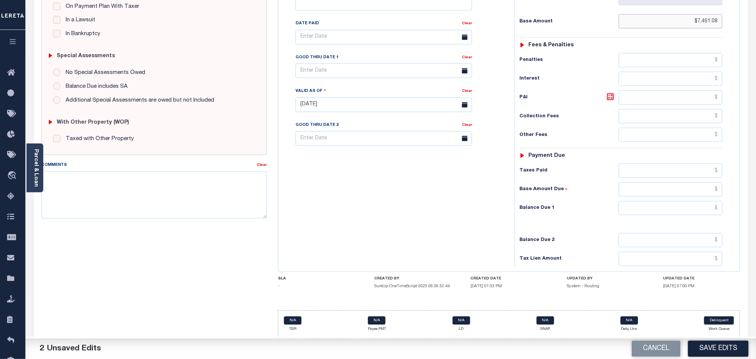
type input "$7,461.08"
click at [626, 168] on input "text" at bounding box center [671, 170] width 104 height 14
paste input "7,461.08"
type input "$7,461.08"
click at [637, 201] on input "text" at bounding box center [671, 208] width 104 height 14
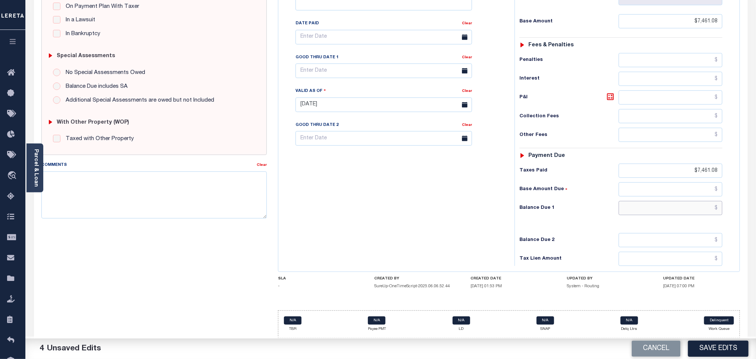
type input "$0.00"
click at [593, 230] on div "Tax Status Status - Select Status Code -" at bounding box center [624, 100] width 218 height 329
click at [712, 347] on button "Save Edits" at bounding box center [718, 348] width 60 height 16
checkbox input "false"
type input "$7,461.08"
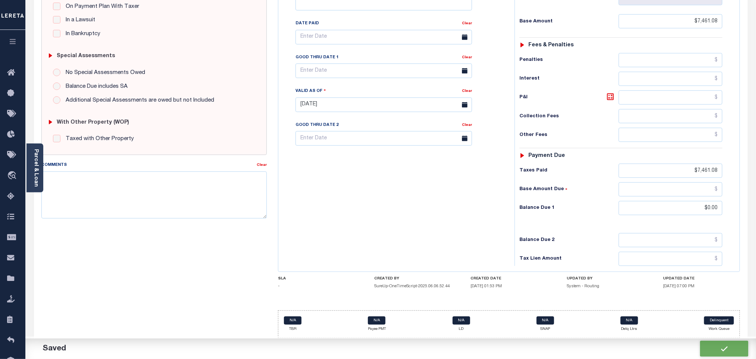
type input "$7,461.08"
type input "$0"
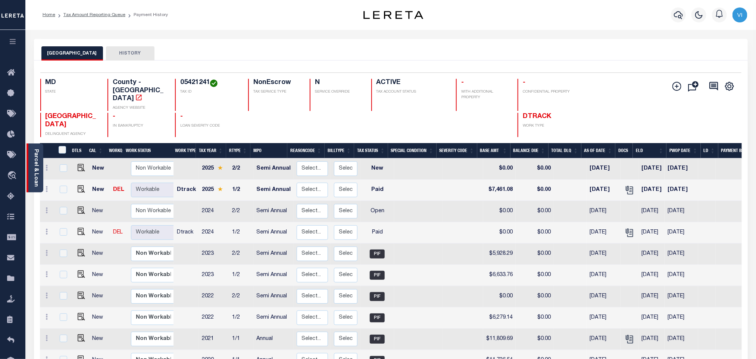
click at [31, 168] on div "Parcel & Loan" at bounding box center [34, 167] width 17 height 49
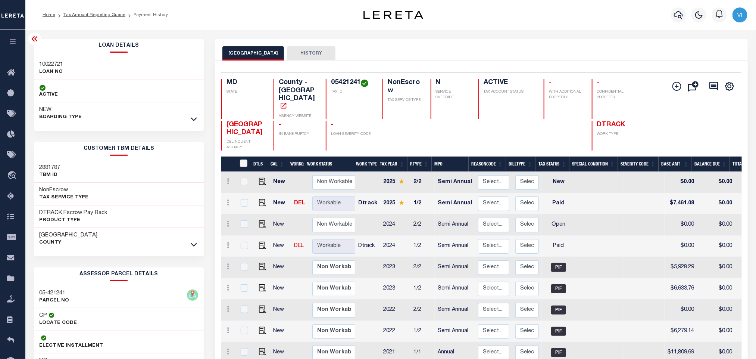
click at [35, 64] on div "10022721 LOAN NO" at bounding box center [119, 68] width 170 height 23
copy h3 "10022721"
click at [335, 85] on h4 "05421241" at bounding box center [352, 83] width 43 height 8
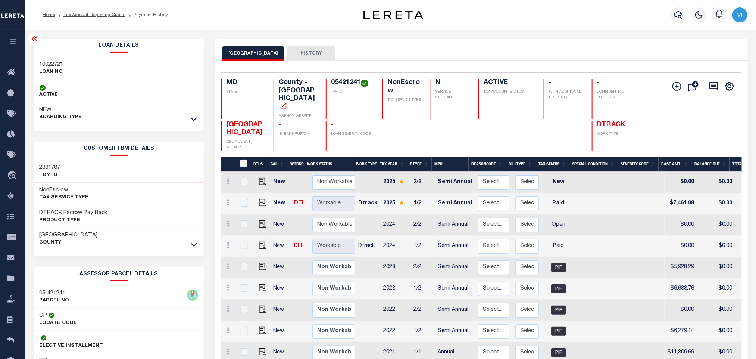
copy h4 "05421241"
click at [675, 14] on icon "button" at bounding box center [678, 15] width 9 height 8
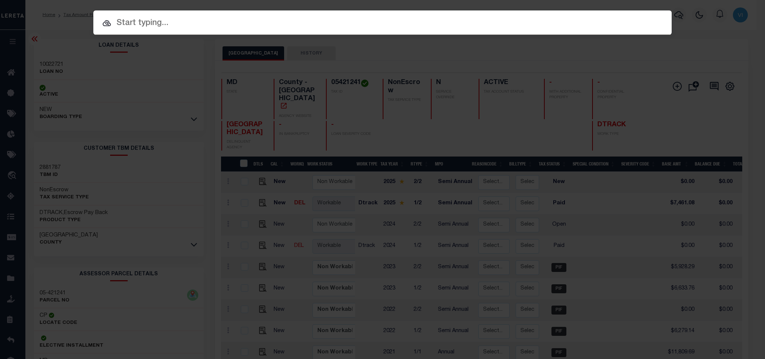
click at [583, 20] on input "text" at bounding box center [382, 23] width 578 height 13
paste input "10020402"
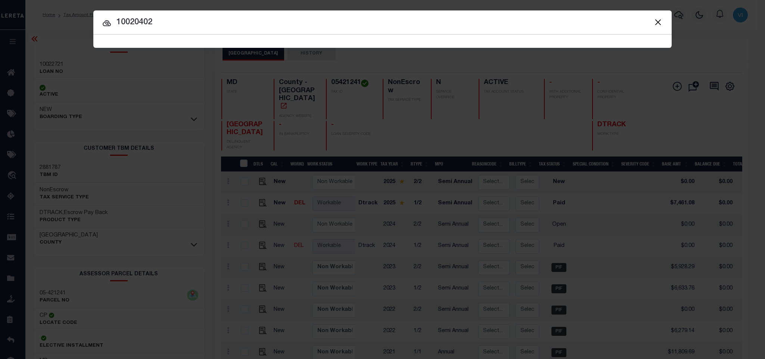
type input "10020402"
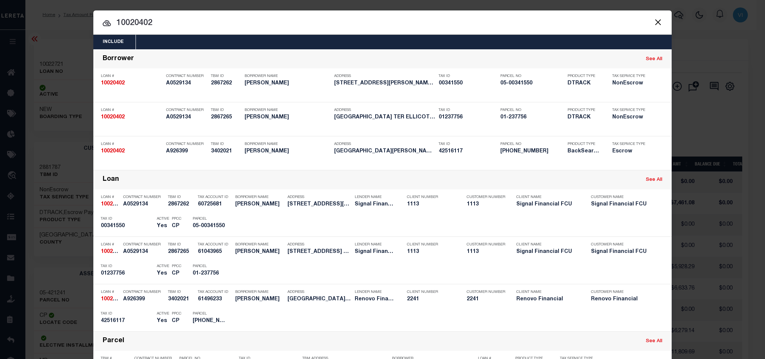
click at [306, 43] on div "Include Loans TBM Customers Borrowers Payments (Lender Non-Disb) Payments (Lend…" at bounding box center [382, 42] width 578 height 15
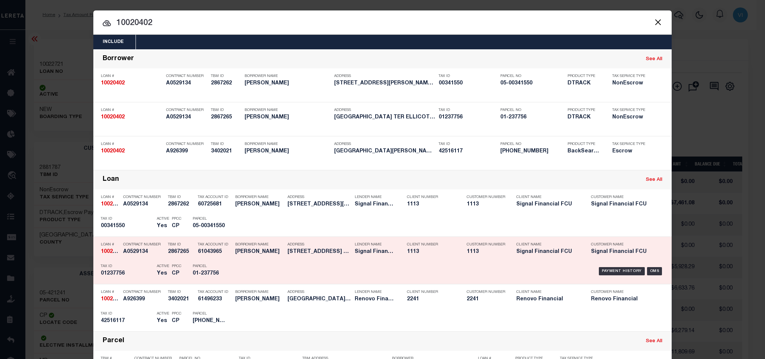
click at [174, 274] on h5 "CP" at bounding box center [177, 273] width 10 height 6
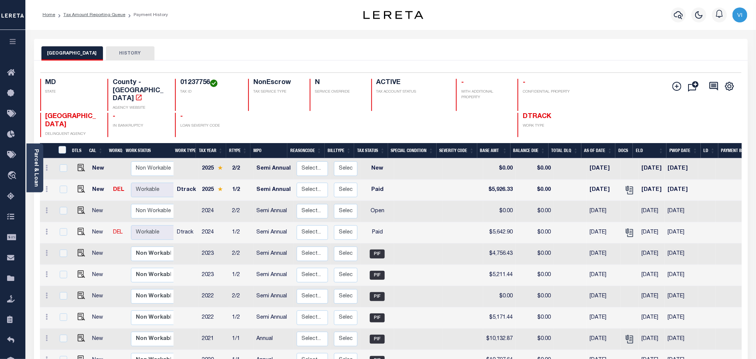
click at [184, 82] on h4 "01237756" at bounding box center [209, 83] width 59 height 8
copy h4 "01237756"
click at [236, 113] on h4 "-" at bounding box center [209, 117] width 59 height 8
drag, startPoint x: 176, startPoint y: 82, endPoint x: 209, endPoint y: 85, distance: 33.7
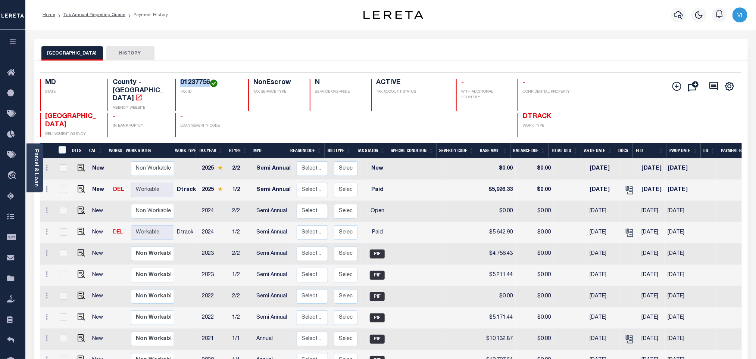
click at [209, 85] on div "01237756 TAX ID" at bounding box center [207, 95] width 64 height 32
copy h4 "01237756"
click at [682, 7] on div at bounding box center [678, 15] width 21 height 26
click at [670, 16] on div at bounding box center [678, 15] width 21 height 26
click at [681, 16] on icon "button" at bounding box center [678, 14] width 9 height 9
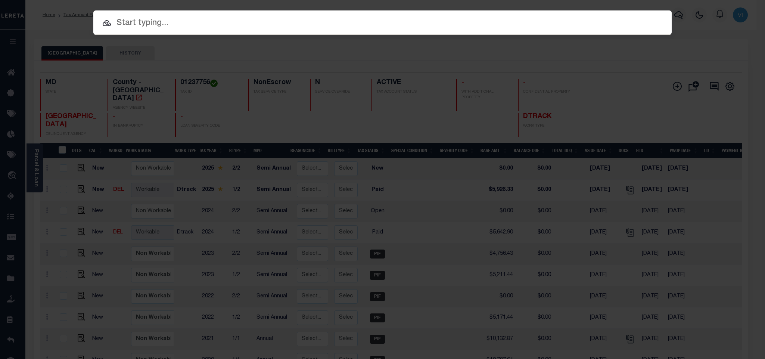
click at [602, 24] on input "text" at bounding box center [382, 23] width 578 height 13
paste input "10162313"
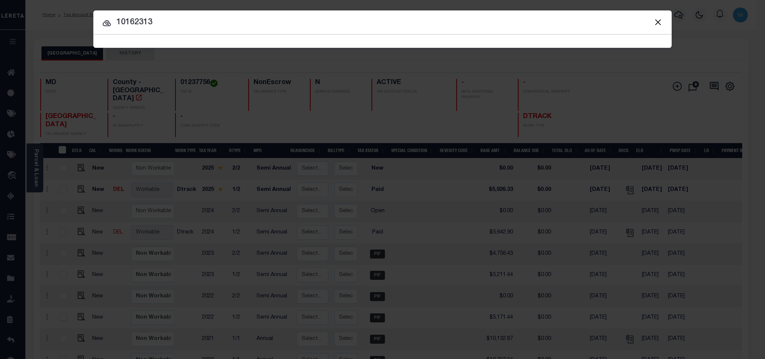
type input "10162313"
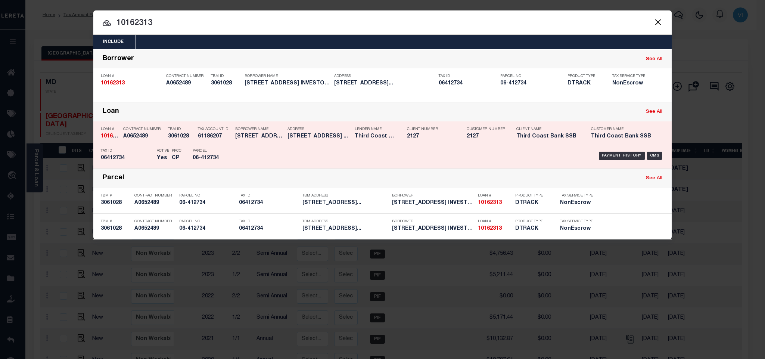
click at [257, 155] on div "Payment History OMS" at bounding box center [450, 156] width 427 height 22
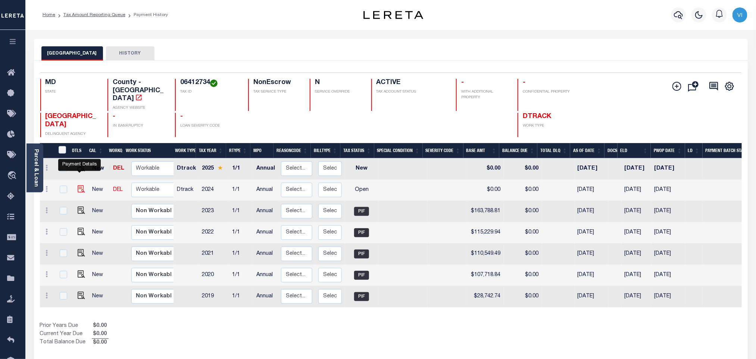
click at [81, 185] on img "" at bounding box center [81, 188] width 7 height 7
checkbox input "true"
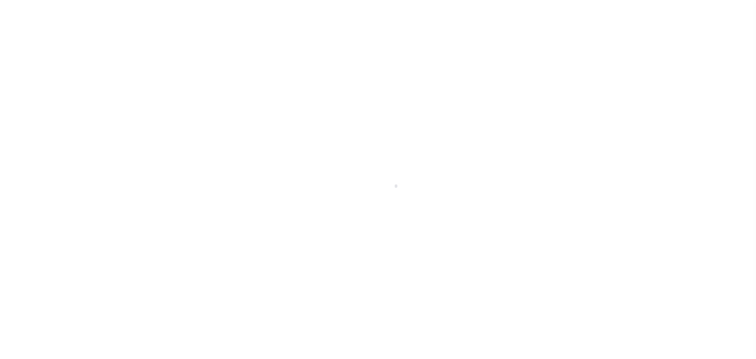
select select "OP2"
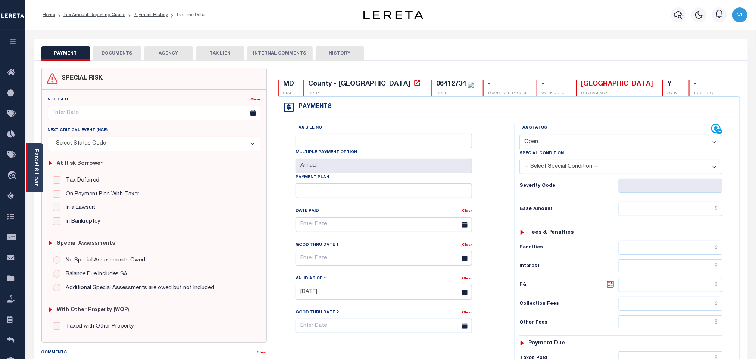
click at [35, 162] on link "Parcel & Loan" at bounding box center [35, 168] width 5 height 38
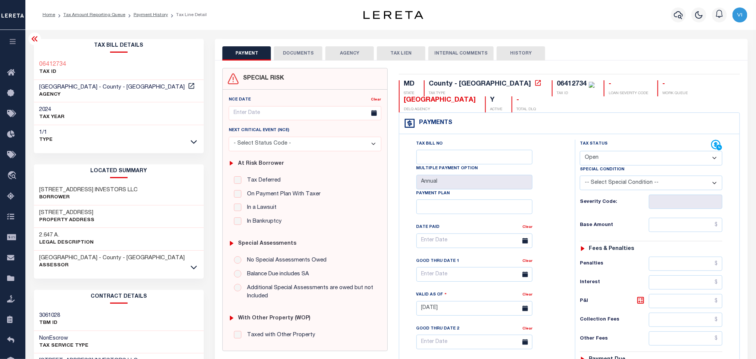
click at [299, 56] on button "DOCUMENTS" at bounding box center [298, 53] width 49 height 14
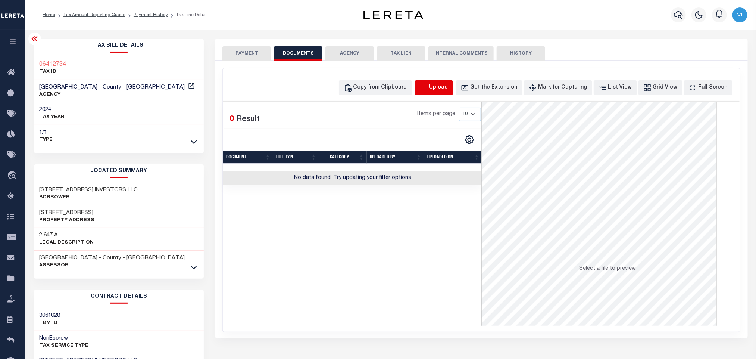
click at [428, 89] on icon "button" at bounding box center [424, 88] width 8 height 8
select select "POP"
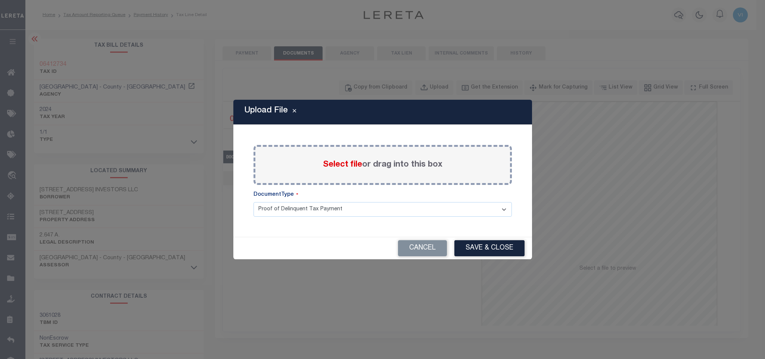
click at [346, 157] on div "Select file or drag into this box" at bounding box center [382, 165] width 258 height 40
click at [346, 166] on span "Select file" at bounding box center [342, 164] width 39 height 8
click at [0, 0] on input "Select file or drag into this box" at bounding box center [0, 0] width 0 height 0
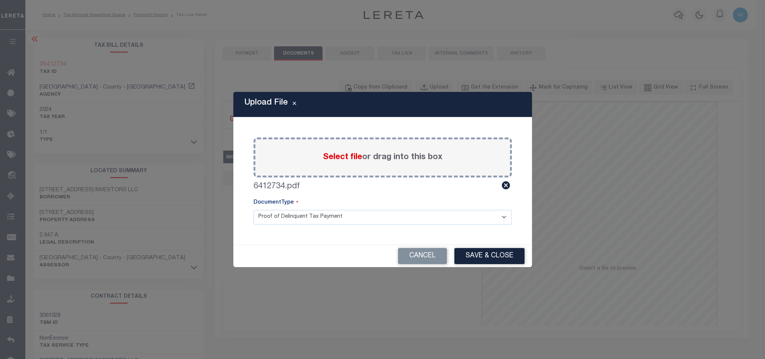
drag, startPoint x: 346, startPoint y: 166, endPoint x: 275, endPoint y: 221, distance: 89.7
click at [275, 221] on select "Proof of Delinquent Tax Payment" at bounding box center [382, 217] width 258 height 15
click at [471, 260] on button "Save & Close" at bounding box center [489, 256] width 70 height 16
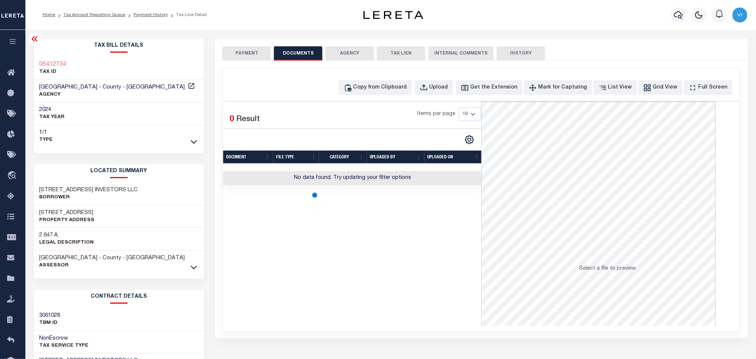
click at [238, 54] on button "PAYMENT" at bounding box center [246, 53] width 49 height 14
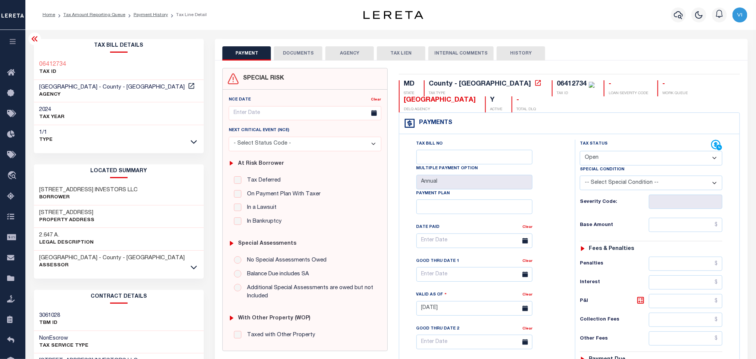
click at [588, 159] on select "- Select Status Code - Open Due/Unpaid Paid Incomplete No Tax Due Internal Refu…" at bounding box center [651, 158] width 143 height 15
select select "PYD"
click at [580, 152] on select "- Select Status Code - Open Due/Unpaid Paid Incomplete No Tax Due Internal Refu…" at bounding box center [651, 158] width 143 height 15
type input "[DATE]"
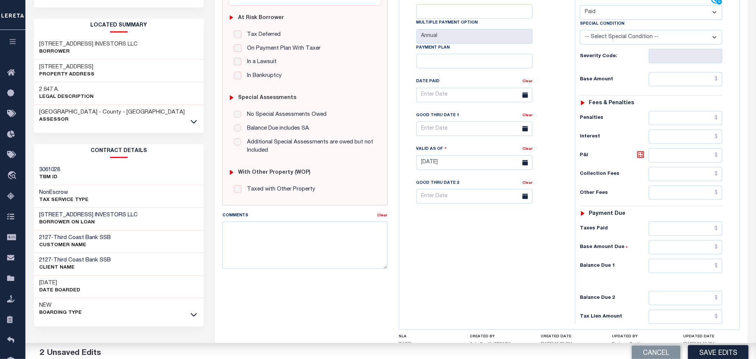
scroll to position [210, 0]
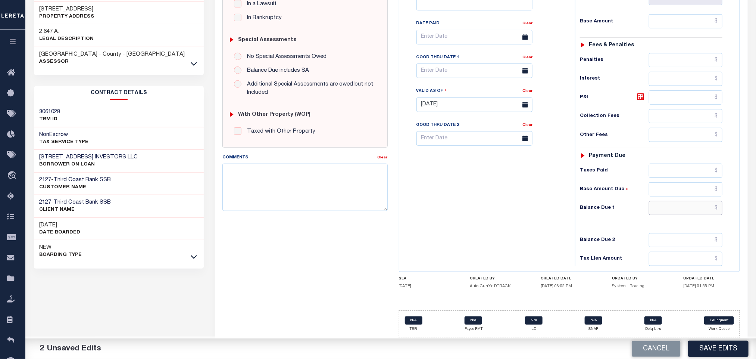
click at [658, 212] on input "text" at bounding box center [686, 208] width 74 height 14
type input "$0.00"
click at [550, 231] on div "Tax Bill No Multiple Payment Option Annual Payment Plan" at bounding box center [485, 100] width 168 height 329
click at [708, 349] on button "Save Edits" at bounding box center [718, 348] width 60 height 16
checkbox input "false"
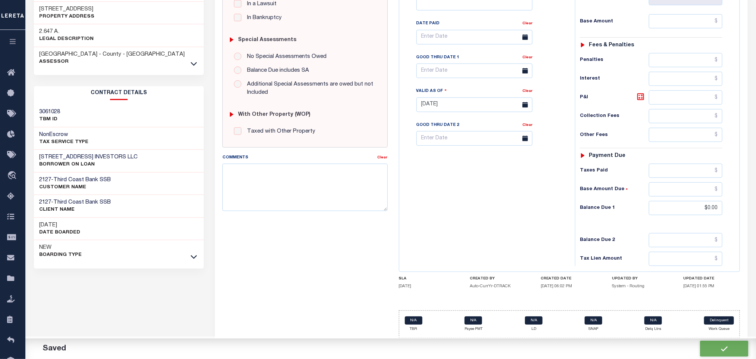
checkbox input "false"
type input "$0"
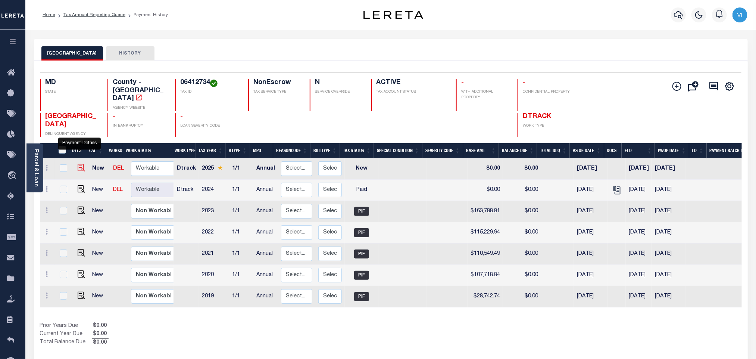
click at [80, 164] on img "" at bounding box center [81, 167] width 7 height 7
checkbox input "true"
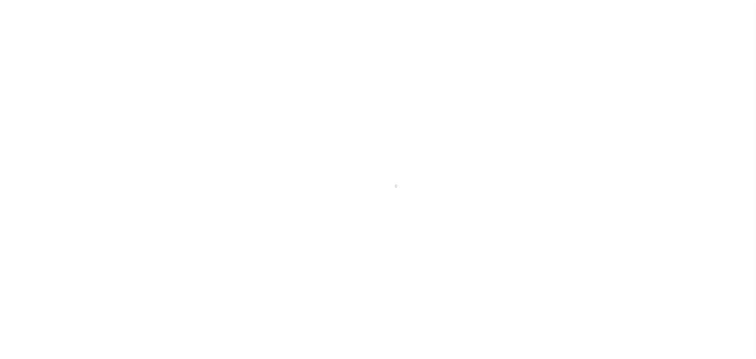
select select "NW2"
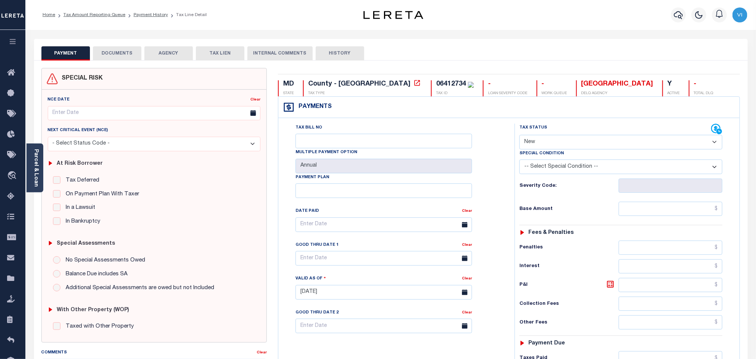
click at [436, 86] on div "06412734" at bounding box center [451, 84] width 30 height 7
copy div "06412734"
click at [116, 56] on button "DOCUMENTS" at bounding box center [117, 53] width 49 height 14
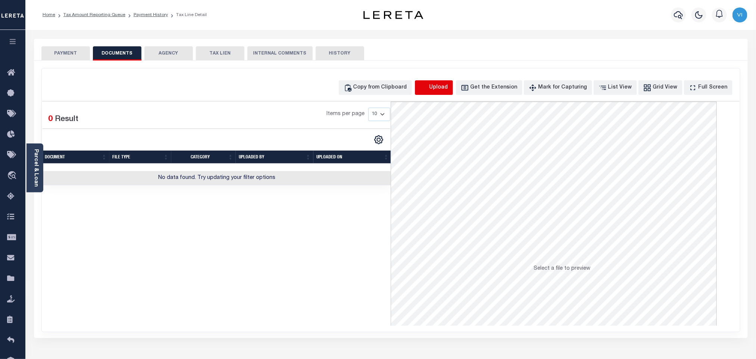
click at [428, 88] on icon "button" at bounding box center [424, 88] width 8 height 8
select select "POP"
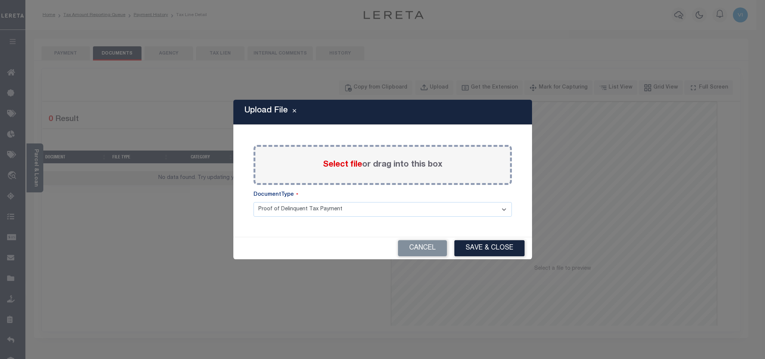
click at [332, 166] on span "Select file" at bounding box center [342, 164] width 39 height 8
click at [0, 0] on input "Select file or drag into this box" at bounding box center [0, 0] width 0 height 0
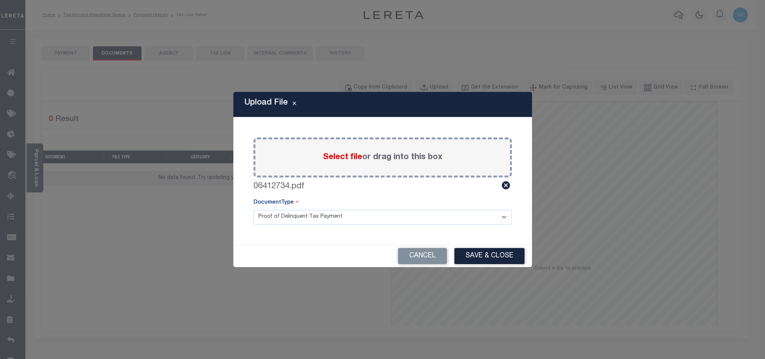
click at [287, 218] on select "Proof of Delinquent Tax Payment" at bounding box center [382, 217] width 258 height 15
click at [253, 210] on select "Proof of Delinquent Tax Payment" at bounding box center [382, 217] width 258 height 15
click at [465, 254] on button "Save & Close" at bounding box center [489, 256] width 70 height 16
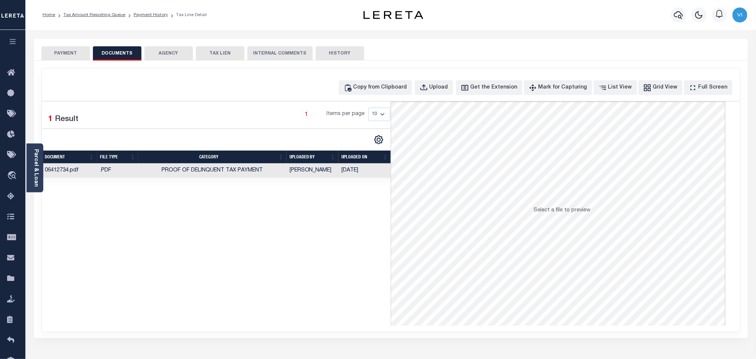
click at [84, 59] on button "PAYMENT" at bounding box center [65, 53] width 49 height 14
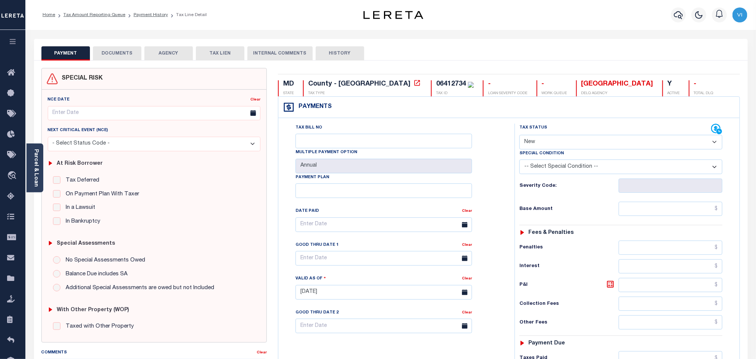
drag, startPoint x: 556, startPoint y: 139, endPoint x: 556, endPoint y: 150, distance: 11.2
click at [556, 139] on select "- Select Status Code - Open Due/Unpaid Paid Incomplete No Tax Due Internal Refu…" at bounding box center [620, 142] width 203 height 15
select select "PYD"
click at [519, 135] on select "- Select Status Code - Open Due/Unpaid Paid Incomplete No Tax Due Internal Refu…" at bounding box center [620, 142] width 203 height 15
type input "[DATE]"
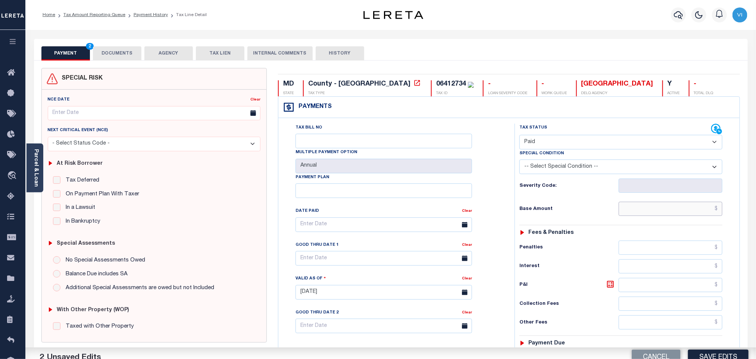
click at [626, 212] on input "text" at bounding box center [671, 209] width 104 height 14
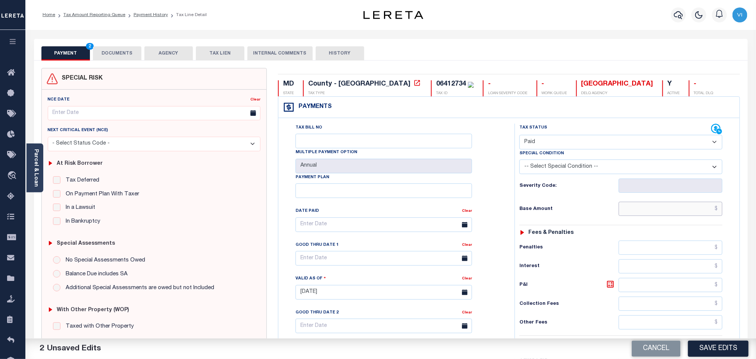
paste input "263,256.55"
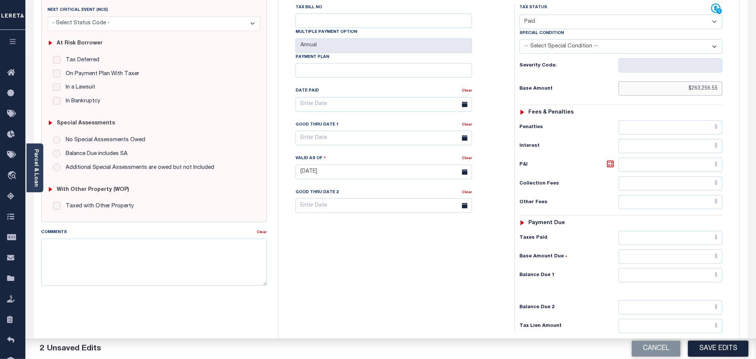
scroll to position [194, 0]
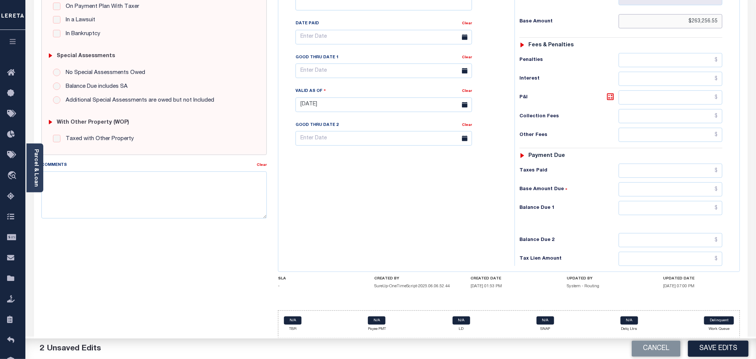
type input "$263,256.55"
click at [645, 164] on input "text" at bounding box center [671, 170] width 104 height 14
paste input "263,256.55"
type input "$263,256.55"
click at [644, 207] on input "text" at bounding box center [671, 208] width 104 height 14
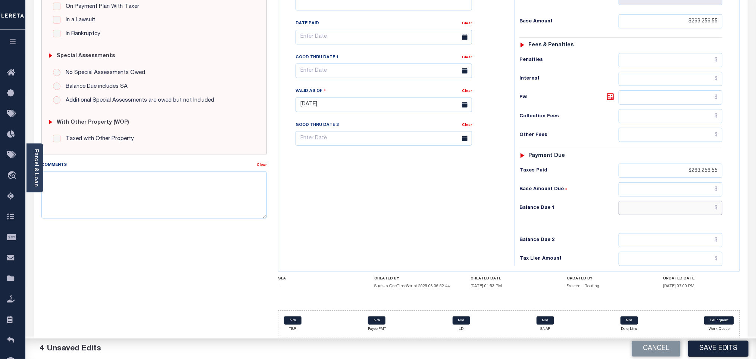
type input "$0.00"
click at [492, 220] on div "Tax Bill No Multiple Payment Option Annual Payment Plan" at bounding box center [394, 100] width 229 height 329
click at [709, 352] on button "Save Edits" at bounding box center [718, 348] width 60 height 16
checkbox input "false"
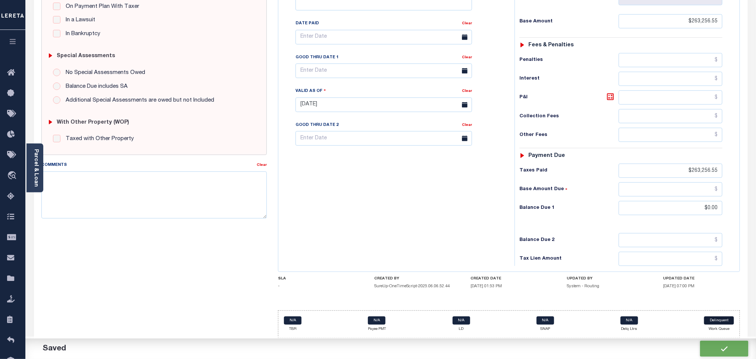
checkbox input "false"
type input "$263,256.55"
type input "$0"
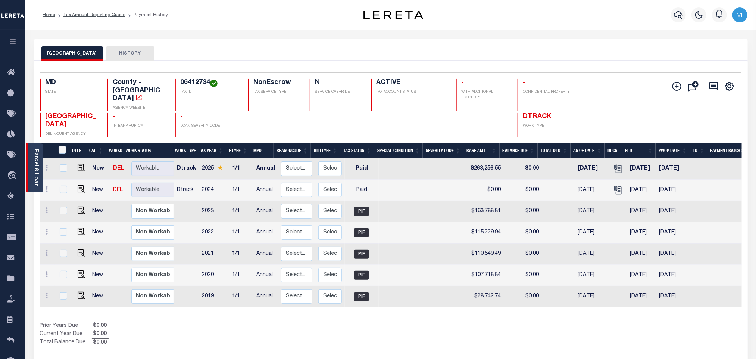
click at [32, 168] on div "Parcel & Loan" at bounding box center [34, 167] width 17 height 49
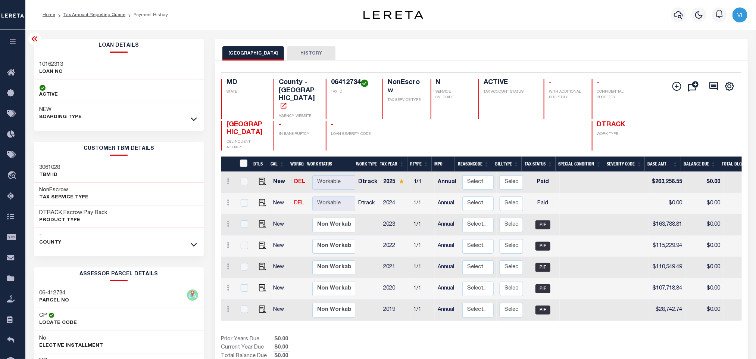
click at [37, 60] on div "10162313 LOAN NO" at bounding box center [119, 68] width 170 height 23
copy h3 "10162313"
click at [328, 84] on div "06412734 TAX ID" at bounding box center [350, 99] width 48 height 40
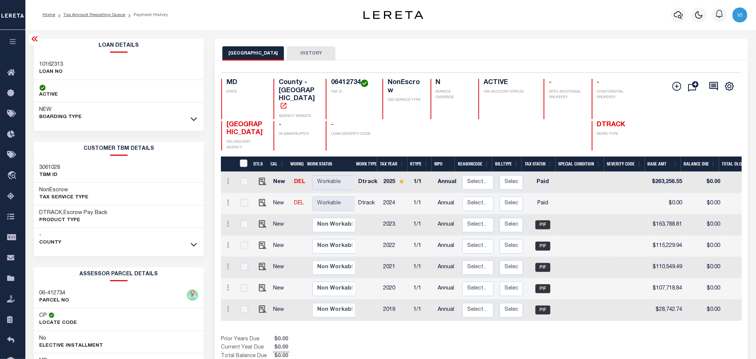
copy h4 "06412734"
